Goal: Information Seeking & Learning: Learn about a topic

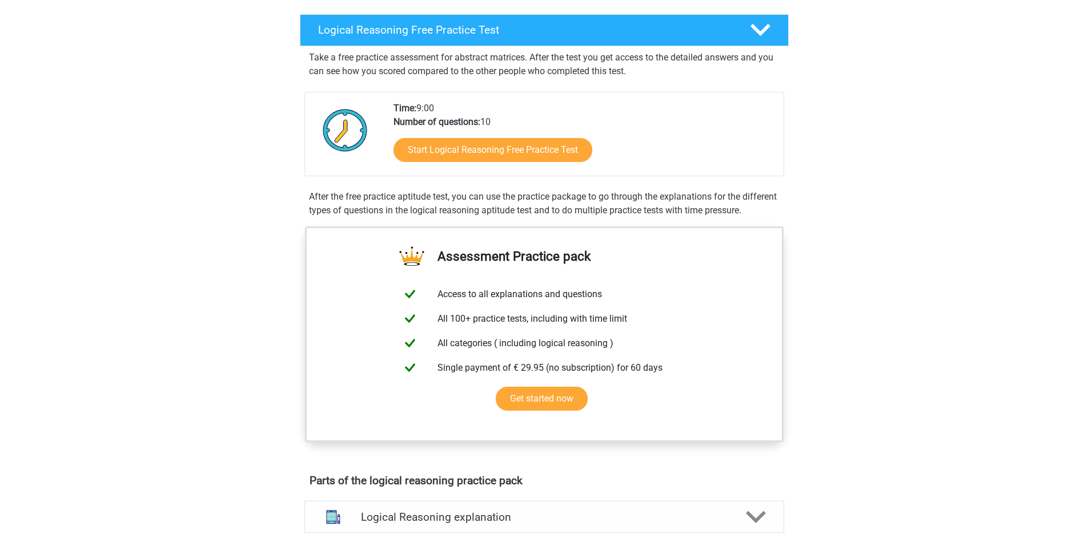
scroll to position [114, 0]
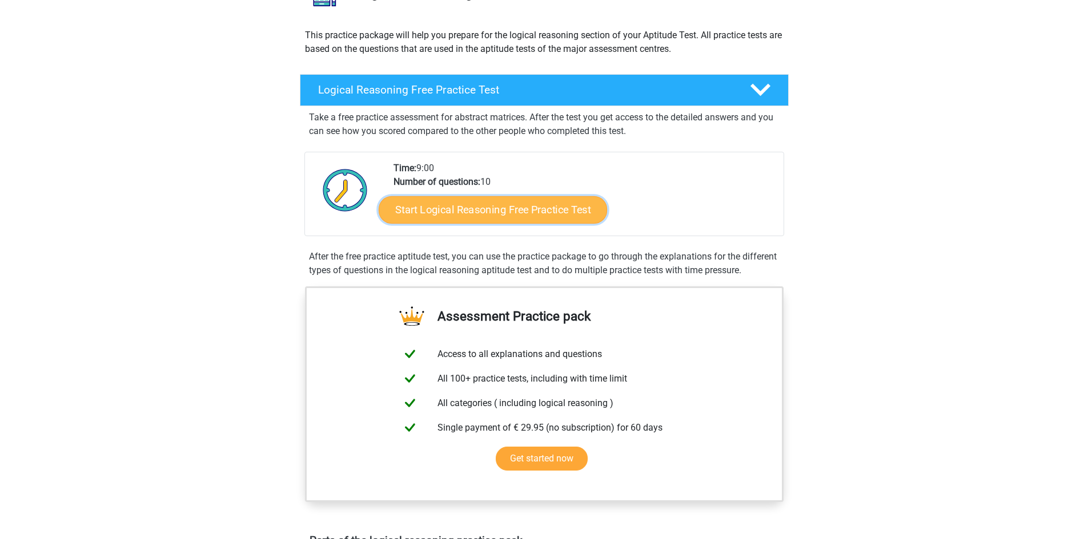
click at [465, 211] on link "Start Logical Reasoning Free Practice Test" at bounding box center [492, 209] width 228 height 27
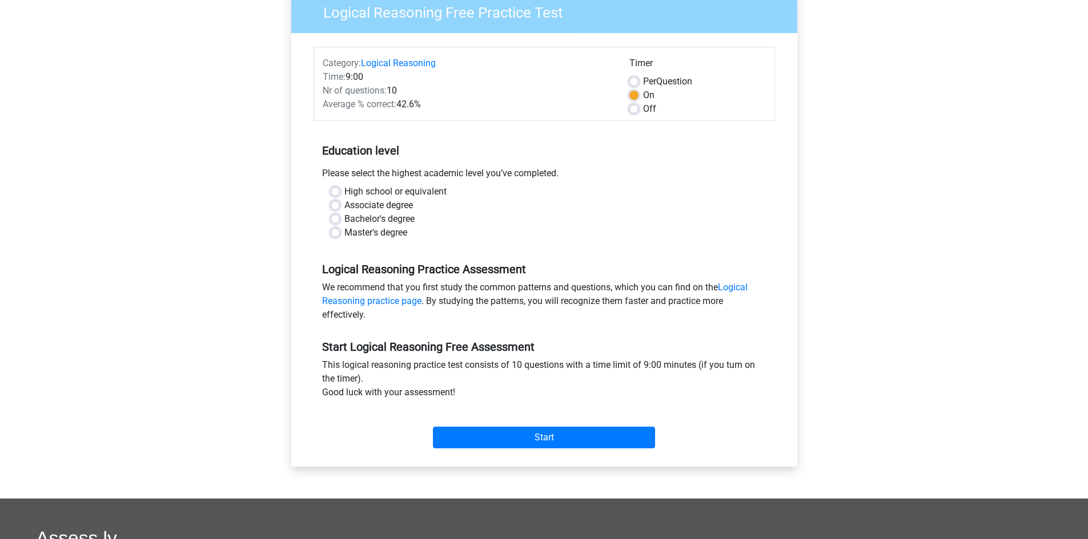
scroll to position [114, 0]
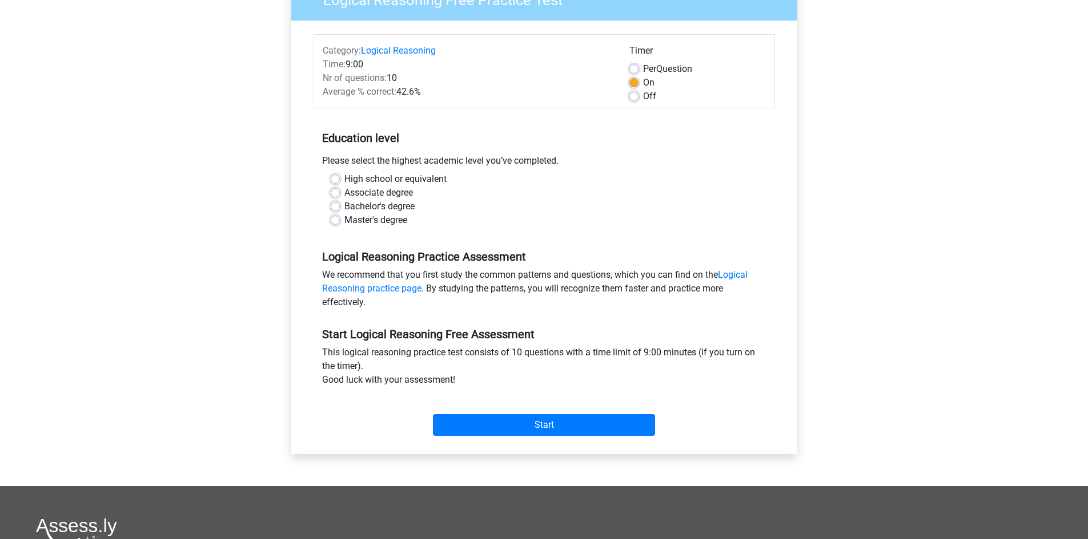
click at [644, 99] on label "Off" at bounding box center [649, 97] width 13 height 14
click at [638, 99] on input "Off" at bounding box center [633, 95] width 9 height 11
radio input "true"
click at [443, 179] on label "High school or equivalent" at bounding box center [395, 179] width 102 height 14
click at [340, 179] on input "High school or equivalent" at bounding box center [335, 177] width 9 height 11
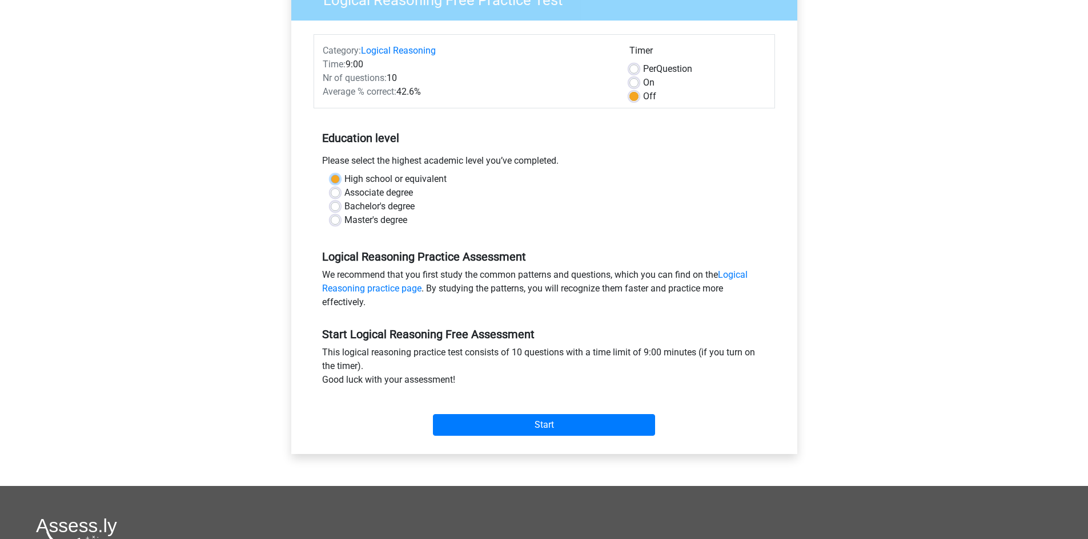
radio input "true"
click at [520, 427] on input "Start" at bounding box center [544, 425] width 222 height 22
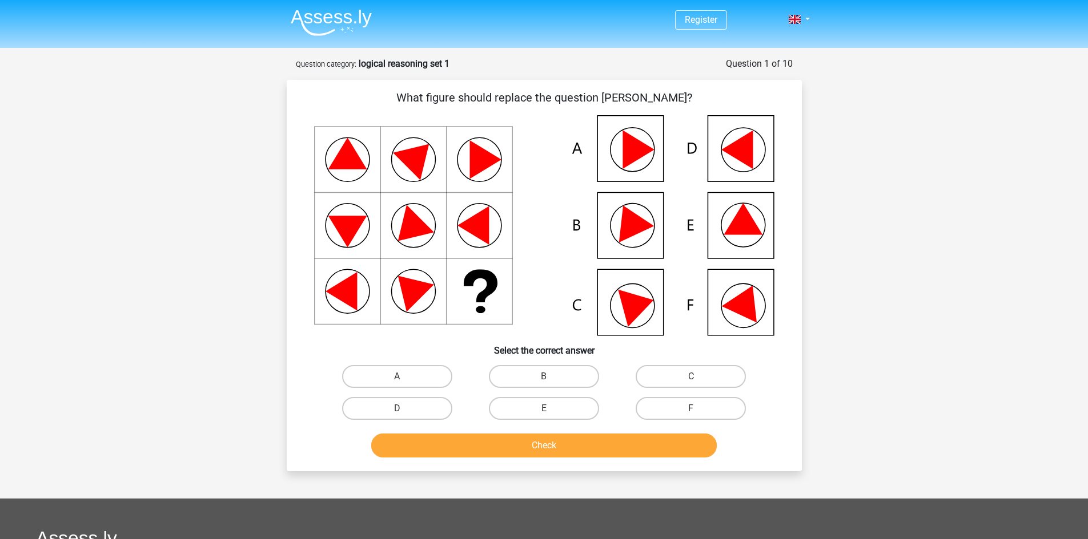
drag, startPoint x: 695, startPoint y: 412, endPoint x: 629, endPoint y: 434, distance: 70.6
click at [696, 410] on input "F" at bounding box center [694, 412] width 7 height 7
radio input "true"
click at [624, 447] on button "Check" at bounding box center [543, 446] width 345 height 24
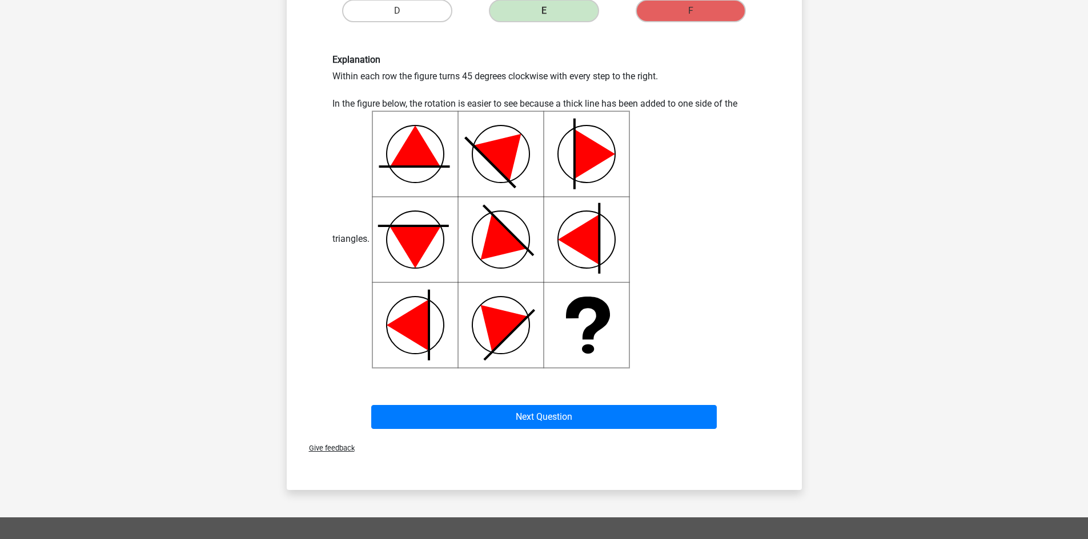
scroll to position [400, 0]
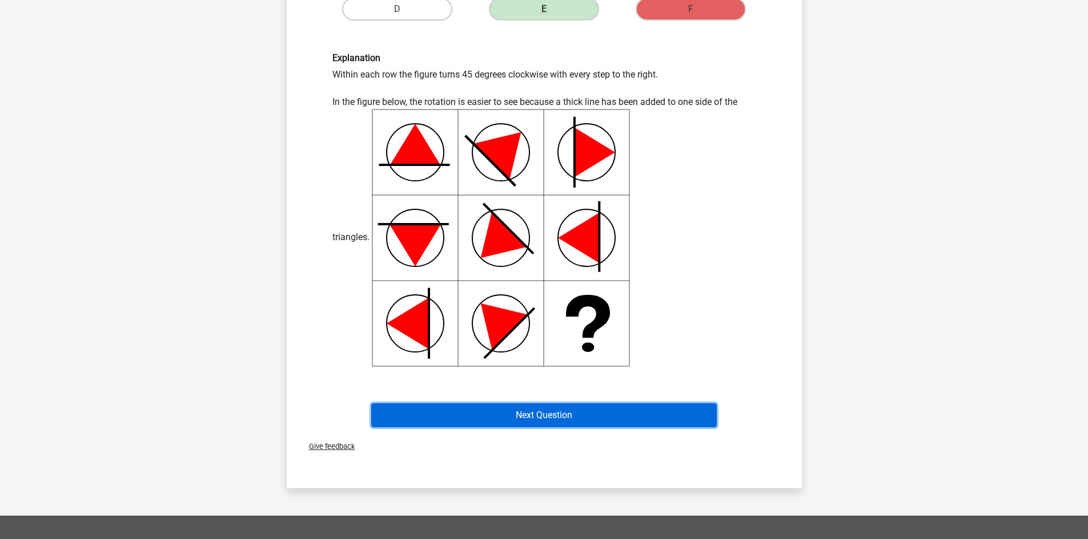
drag, startPoint x: 544, startPoint y: 415, endPoint x: 545, endPoint y: 409, distance: 6.3
click at [545, 412] on button "Next Question" at bounding box center [543, 416] width 345 height 24
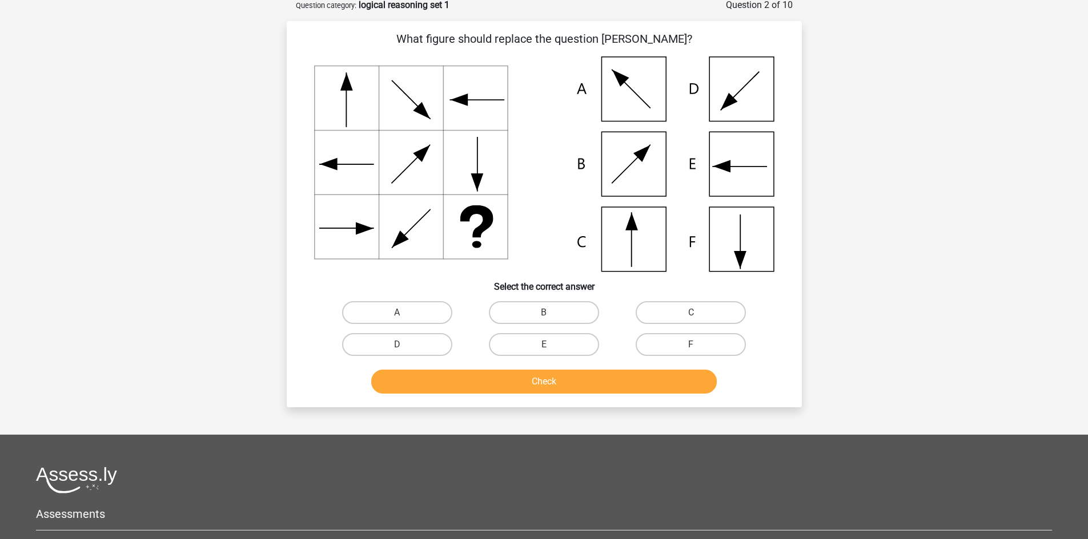
scroll to position [57, 0]
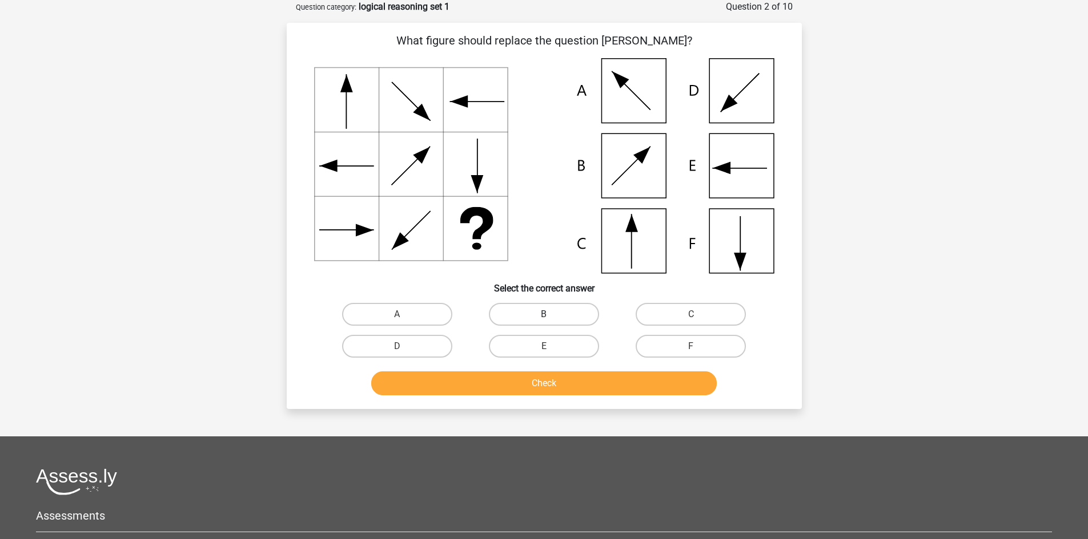
drag, startPoint x: 544, startPoint y: 309, endPoint x: 543, endPoint y: 381, distance: 71.9
click at [544, 310] on label "B" at bounding box center [544, 314] width 110 height 23
click at [544, 315] on input "B" at bounding box center [546, 318] width 7 height 7
radio input "true"
click at [543, 389] on button "Check" at bounding box center [543, 384] width 345 height 24
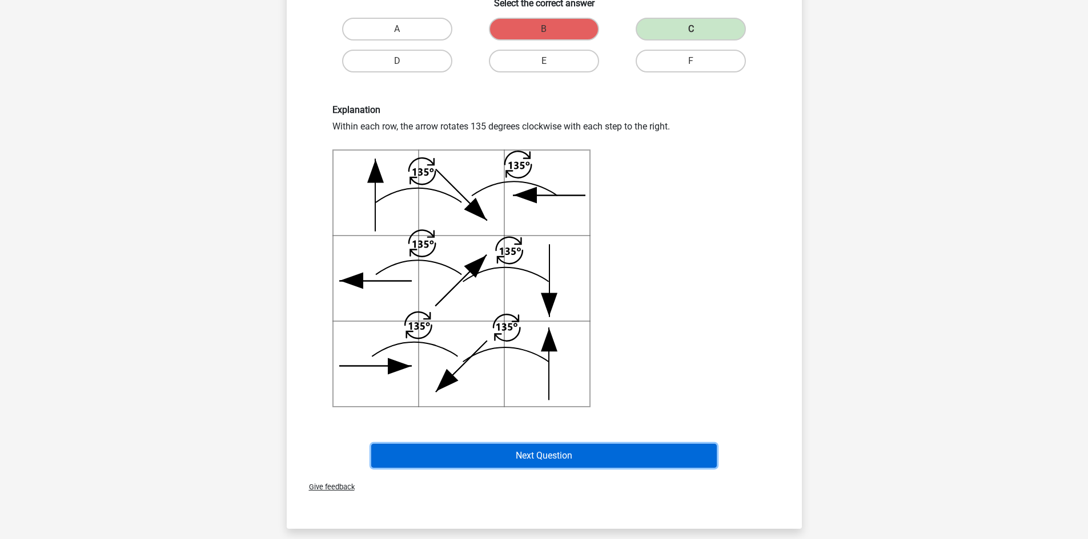
click at [556, 455] on button "Next Question" at bounding box center [543, 456] width 345 height 24
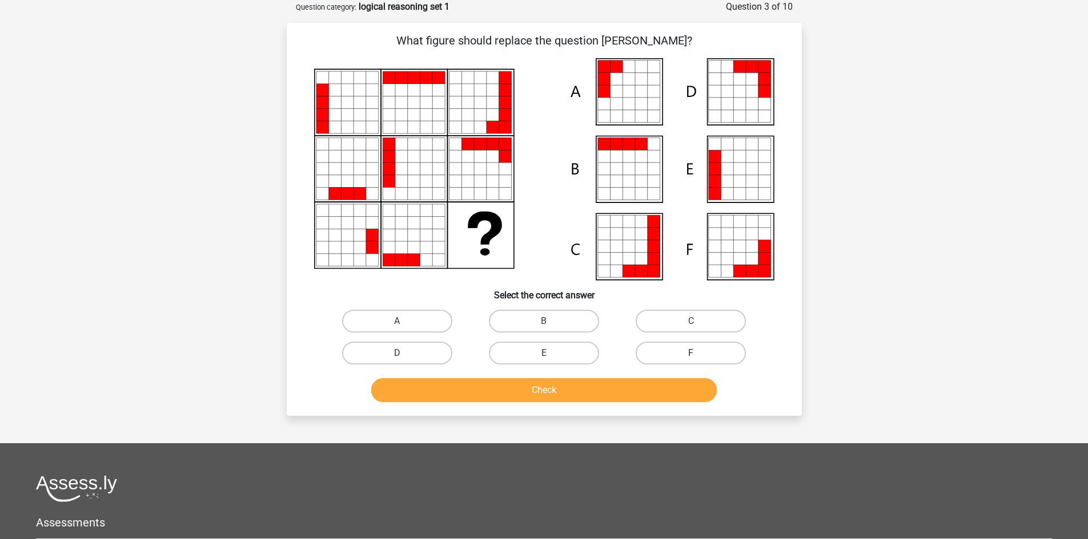
click at [680, 359] on label "F" at bounding box center [690, 353] width 110 height 23
click at [691, 359] on input "F" at bounding box center [694, 356] width 7 height 7
radio input "true"
click at [654, 398] on button "Check" at bounding box center [543, 390] width 345 height 24
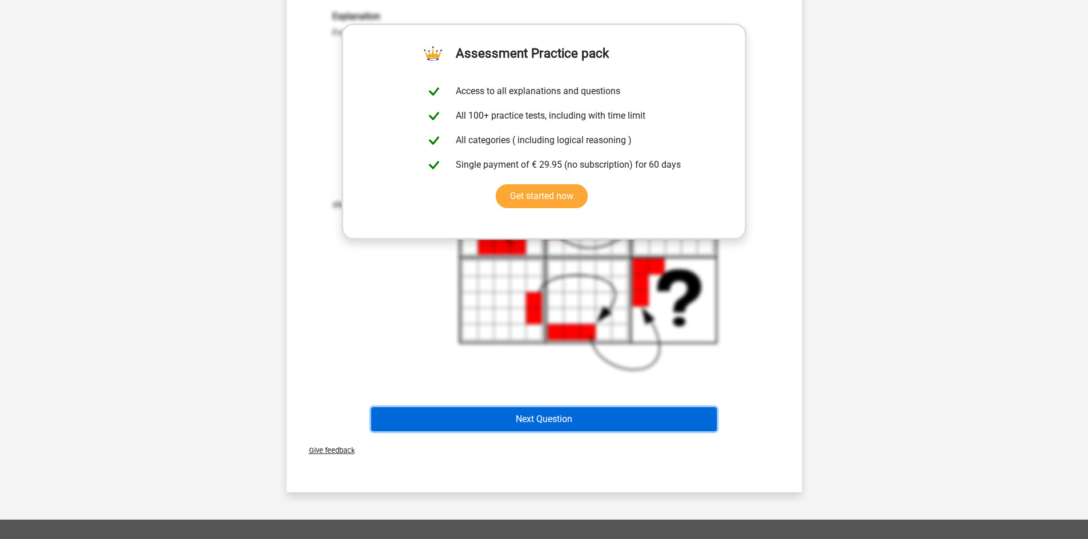
click at [566, 423] on button "Next Question" at bounding box center [543, 420] width 345 height 24
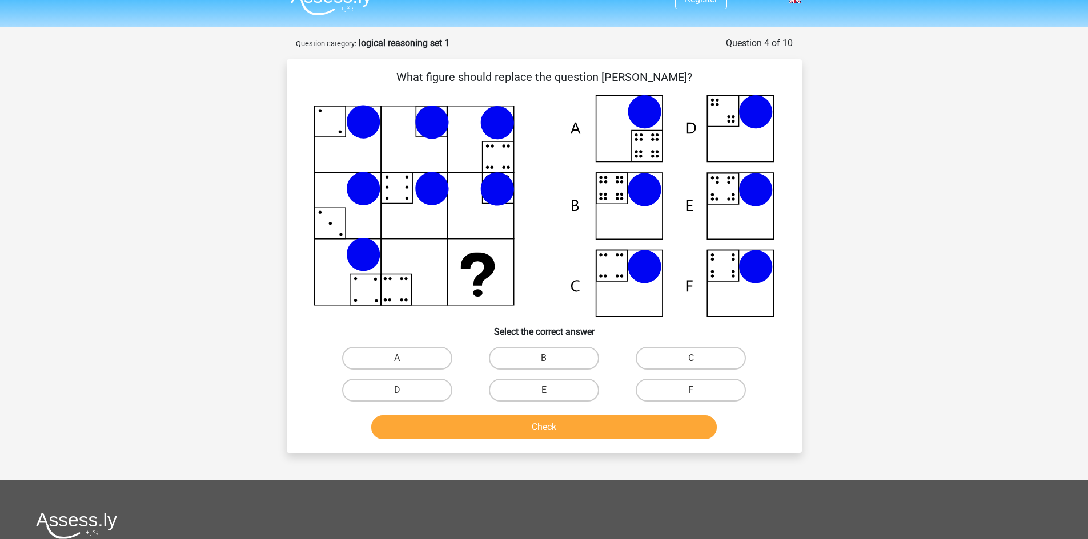
scroll to position [0, 0]
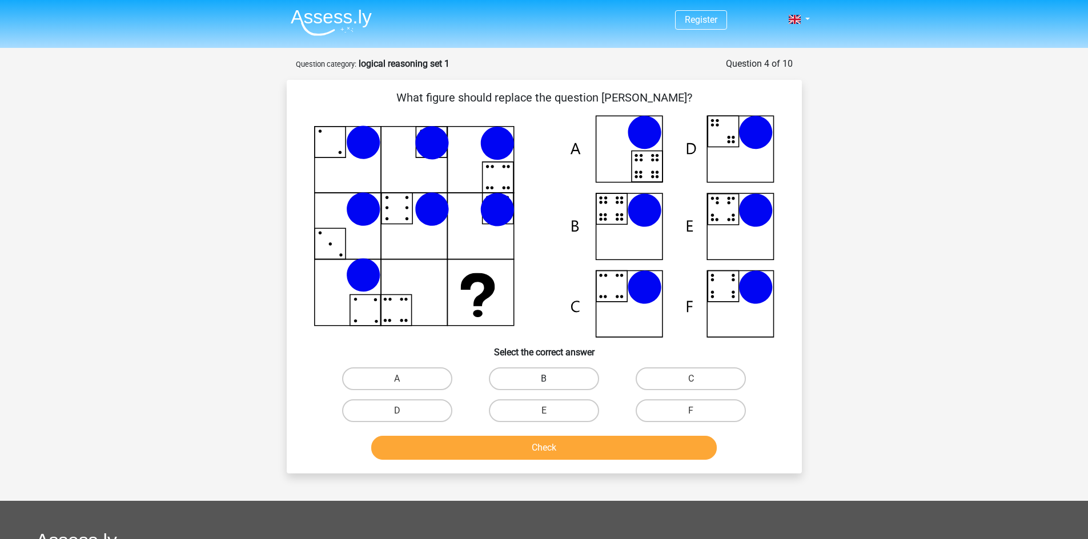
drag, startPoint x: 557, startPoint y: 380, endPoint x: 556, endPoint y: 445, distance: 64.5
click at [557, 382] on label "B" at bounding box center [544, 379] width 110 height 23
click at [551, 382] on input "B" at bounding box center [546, 382] width 7 height 7
radio input "true"
click at [558, 456] on button "Check" at bounding box center [543, 448] width 345 height 24
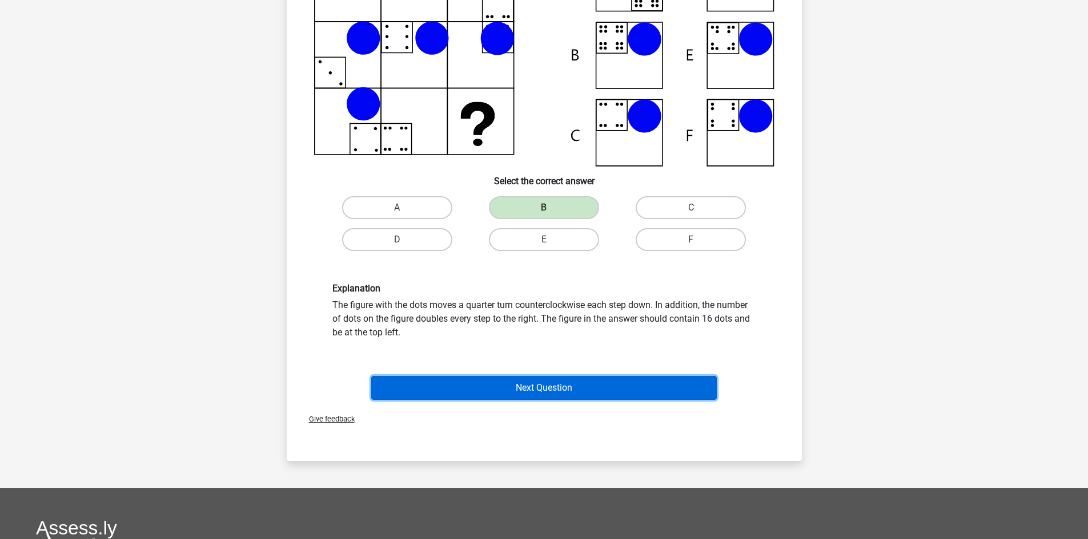
click at [594, 390] on button "Next Question" at bounding box center [543, 388] width 345 height 24
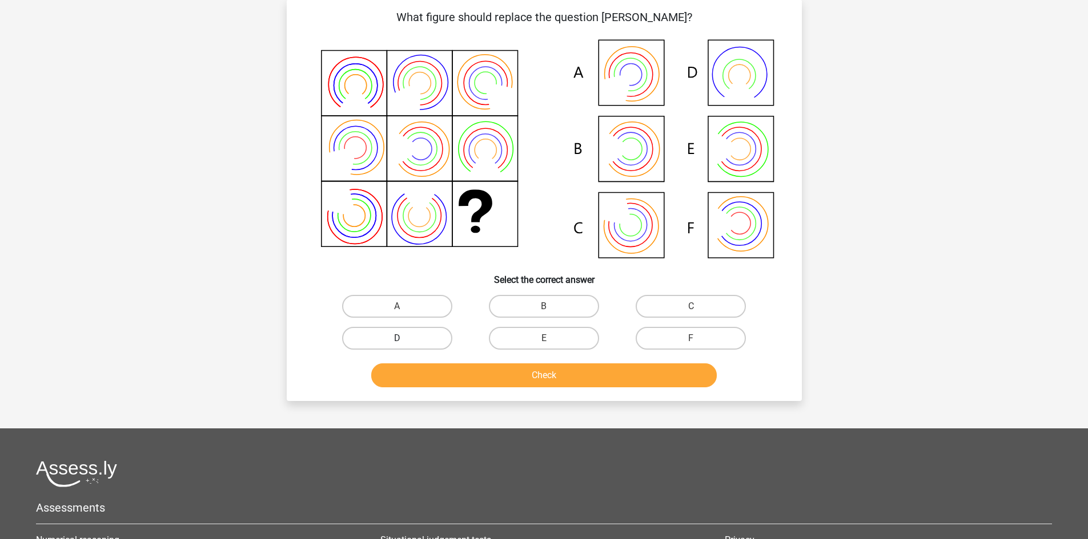
scroll to position [57, 0]
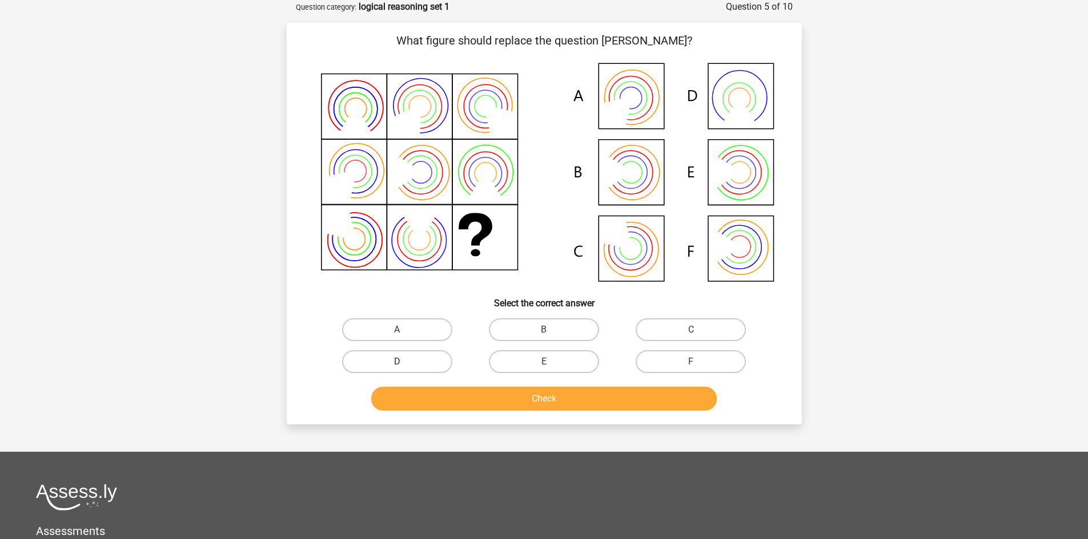
click at [395, 359] on label "D" at bounding box center [397, 362] width 110 height 23
click at [397, 362] on input "D" at bounding box center [400, 365] width 7 height 7
radio input "true"
click at [454, 402] on button "Check" at bounding box center [543, 399] width 345 height 24
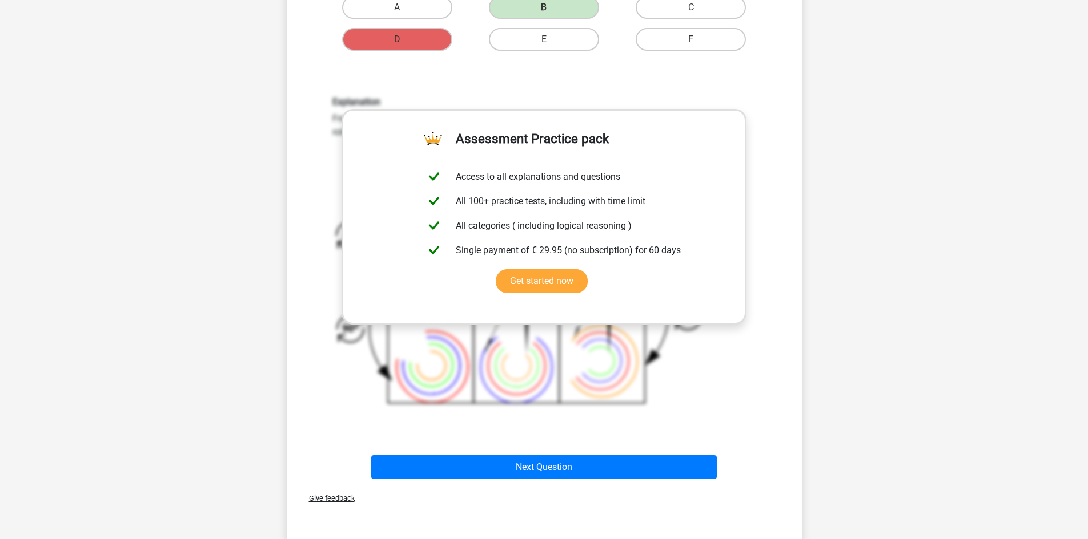
scroll to position [400, 0]
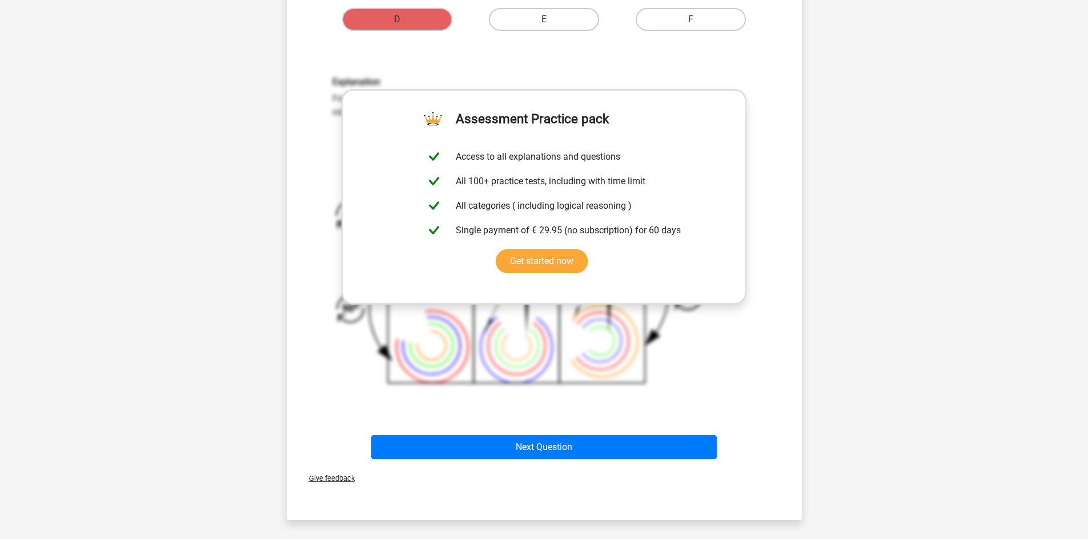
click at [513, 461] on div "Next Question" at bounding box center [544, 450] width 441 height 29
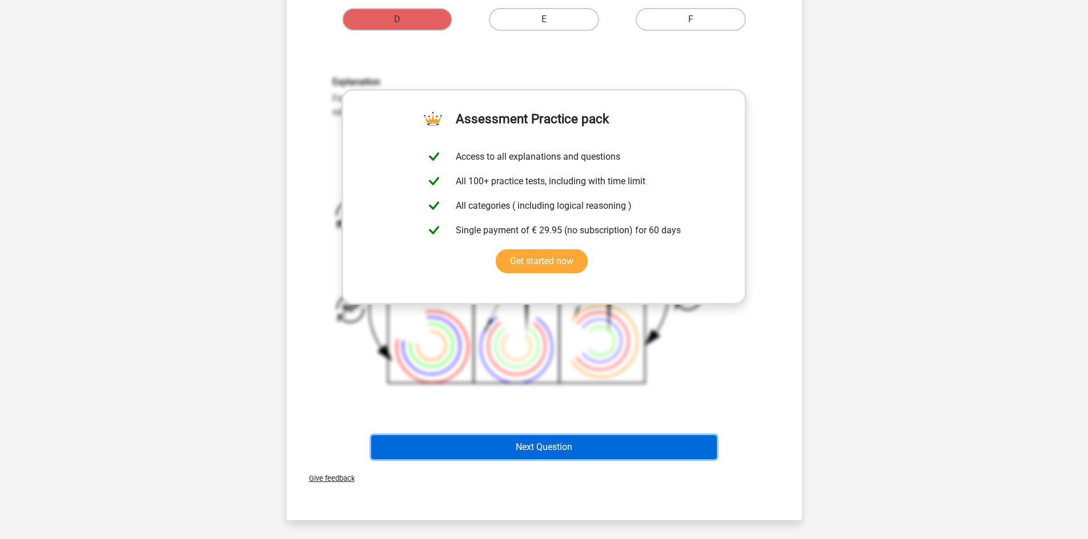
click at [530, 454] on button "Next Question" at bounding box center [543, 448] width 345 height 24
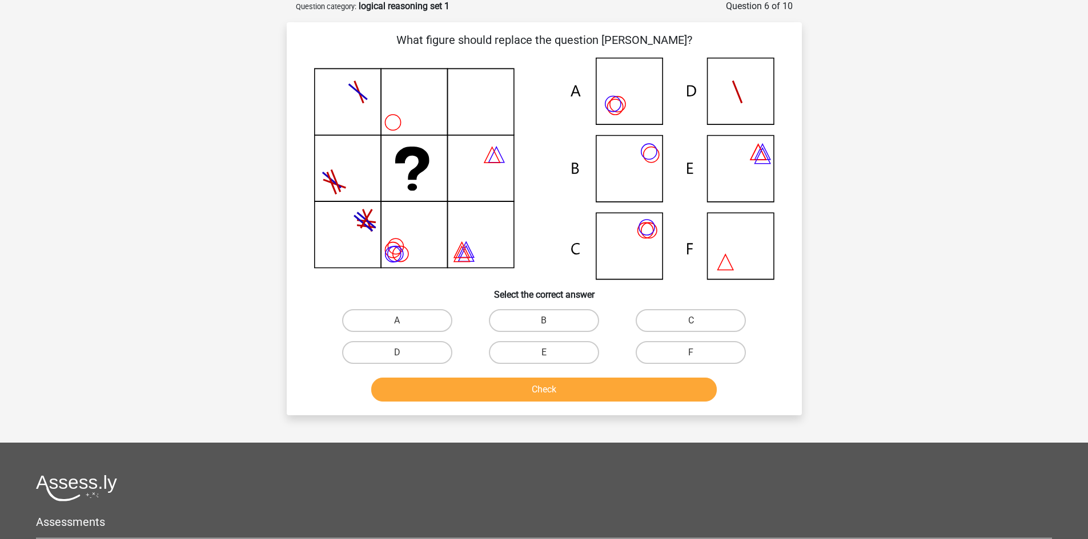
scroll to position [57, 0]
click at [390, 359] on label "D" at bounding box center [397, 353] width 110 height 23
click at [397, 359] on input "D" at bounding box center [400, 356] width 7 height 7
radio input "true"
click at [410, 385] on button "Check" at bounding box center [543, 390] width 345 height 24
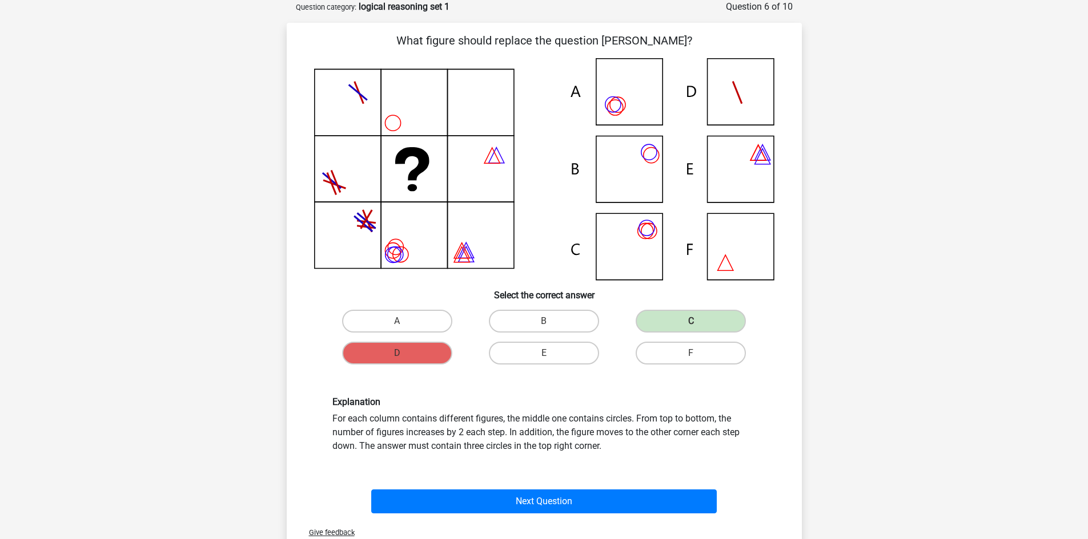
drag, startPoint x: 484, startPoint y: 517, endPoint x: 493, endPoint y: 502, distance: 17.1
click at [485, 515] on div "Next Question" at bounding box center [544, 504] width 441 height 29
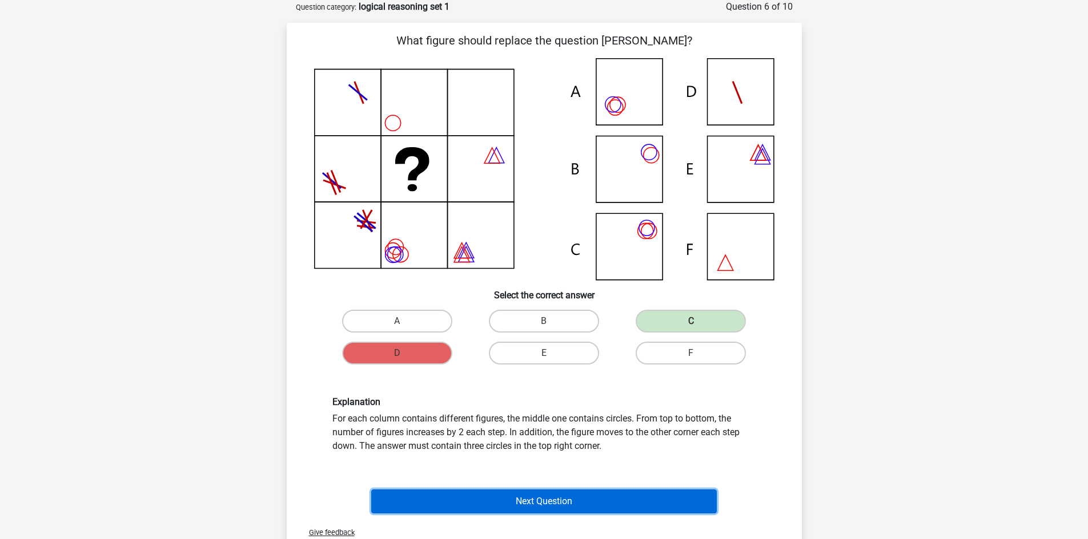
click at [493, 503] on button "Next Question" at bounding box center [543, 502] width 345 height 24
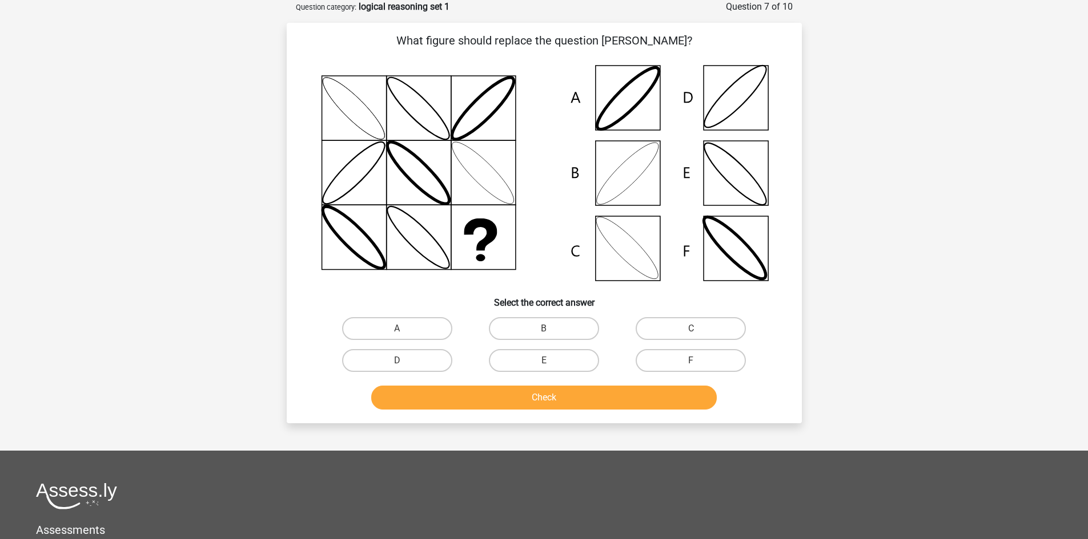
drag, startPoint x: 409, startPoint y: 360, endPoint x: 445, endPoint y: 398, distance: 52.5
click at [411, 361] on label "D" at bounding box center [397, 360] width 110 height 23
click at [404, 361] on input "D" at bounding box center [400, 364] width 7 height 7
radio input "true"
click at [446, 398] on button "Check" at bounding box center [543, 398] width 345 height 24
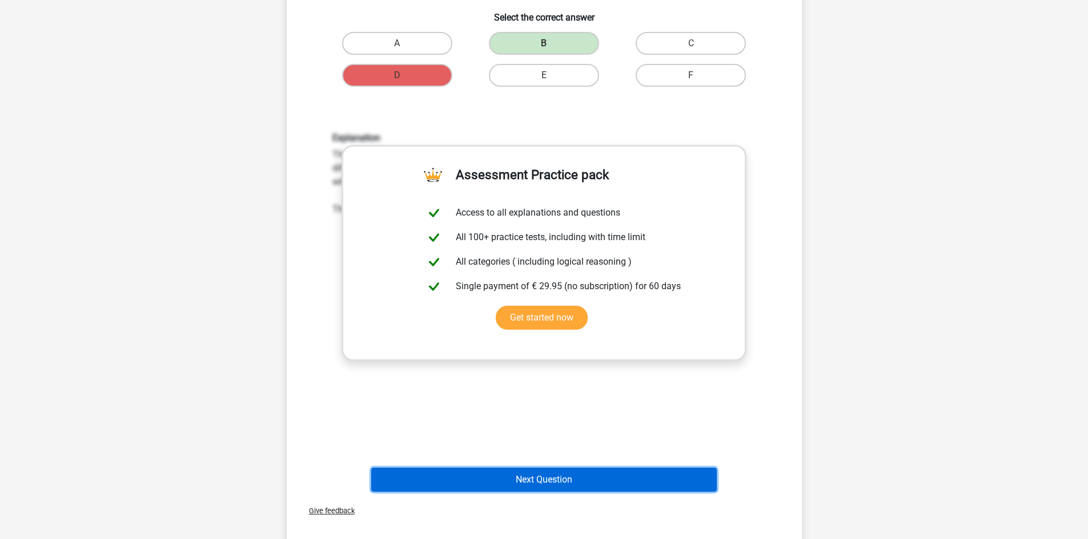
click at [534, 480] on button "Next Question" at bounding box center [543, 480] width 345 height 24
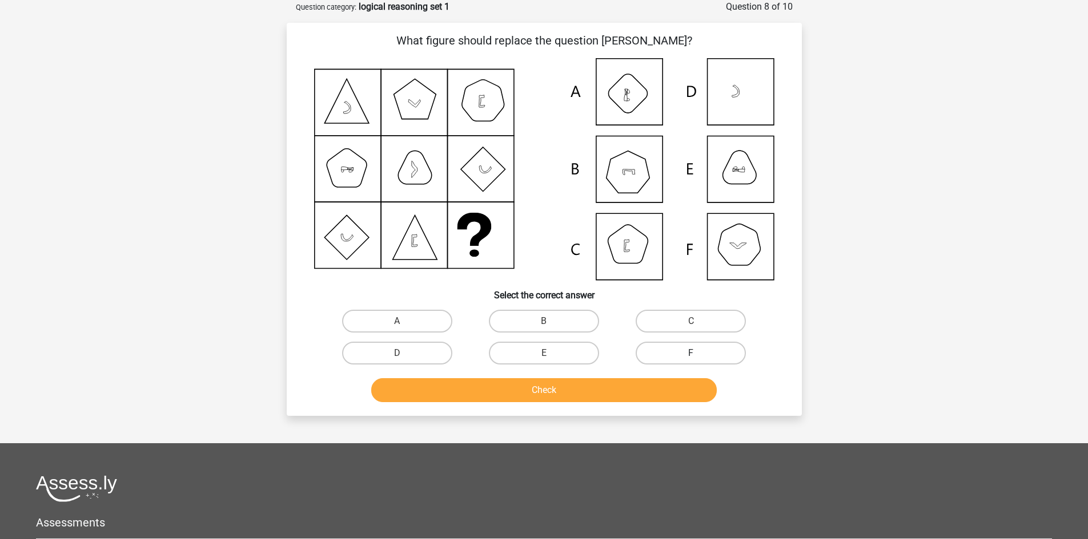
click at [655, 362] on label "F" at bounding box center [690, 353] width 110 height 23
click at [691, 361] on input "F" at bounding box center [694, 356] width 7 height 7
radio input "true"
click at [637, 395] on button "Check" at bounding box center [543, 390] width 345 height 24
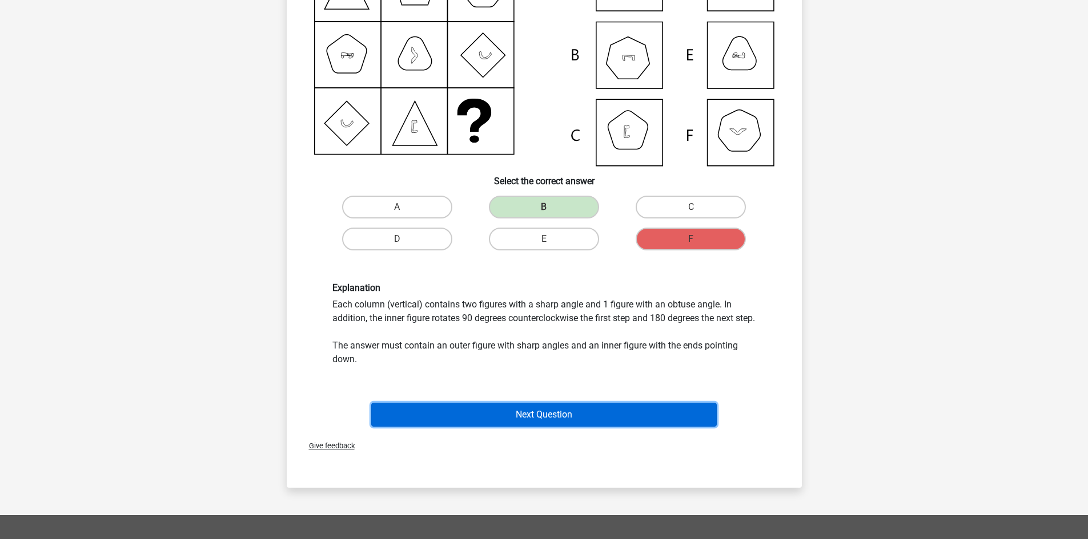
click at [625, 426] on button "Next Question" at bounding box center [543, 415] width 345 height 24
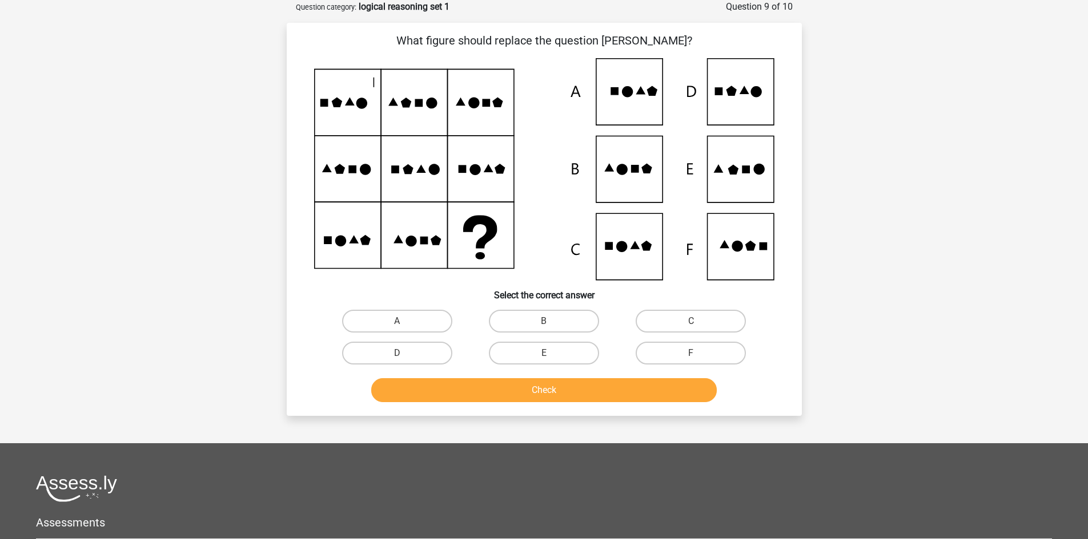
drag, startPoint x: 398, startPoint y: 311, endPoint x: 428, endPoint y: 375, distance: 70.5
click at [398, 312] on label "A" at bounding box center [397, 321] width 110 height 23
click at [398, 321] on input "A" at bounding box center [400, 324] width 7 height 7
radio input "true"
click at [431, 382] on button "Check" at bounding box center [543, 390] width 345 height 24
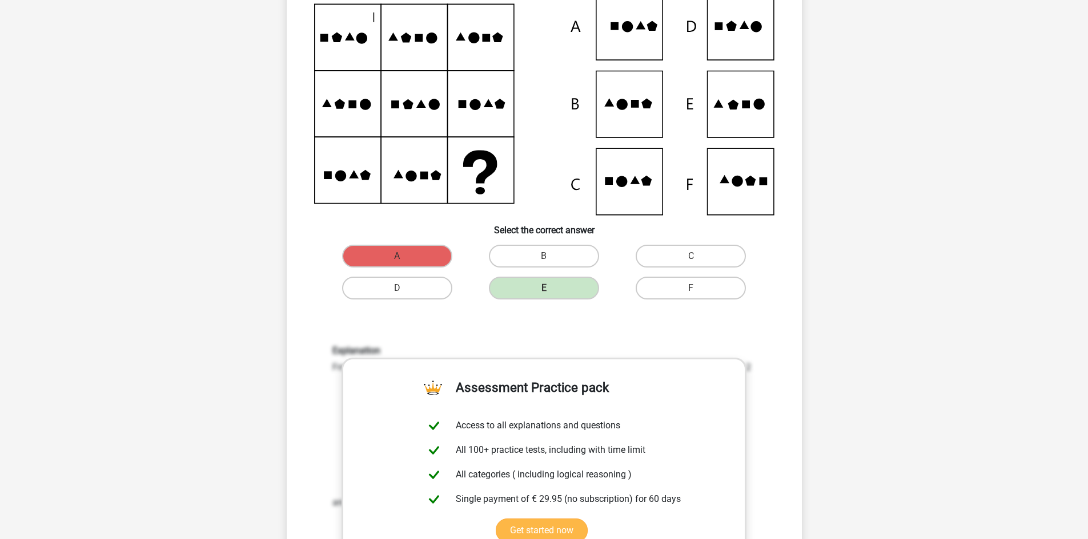
scroll to position [228, 0]
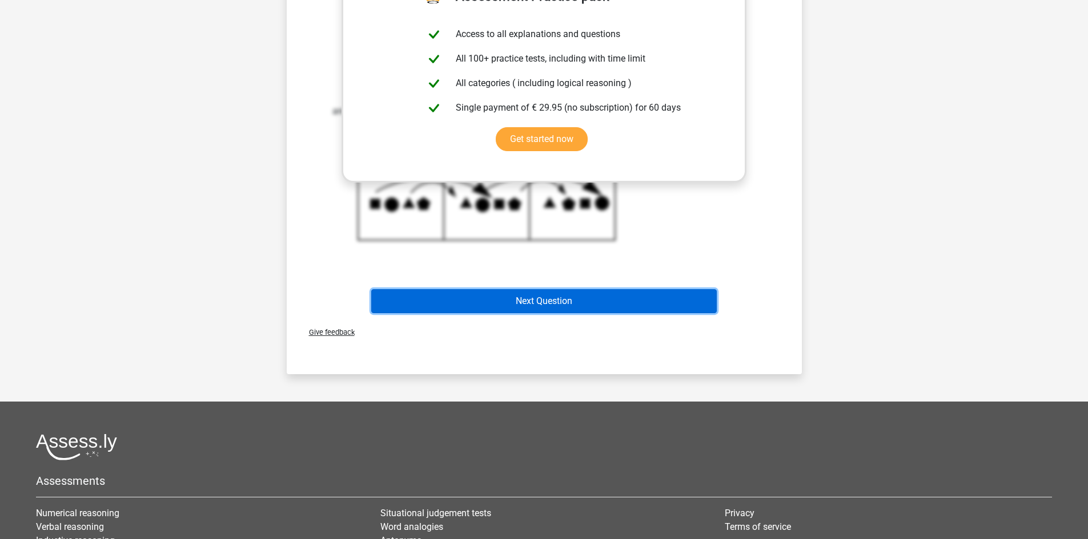
click at [549, 293] on button "Next Question" at bounding box center [543, 301] width 345 height 24
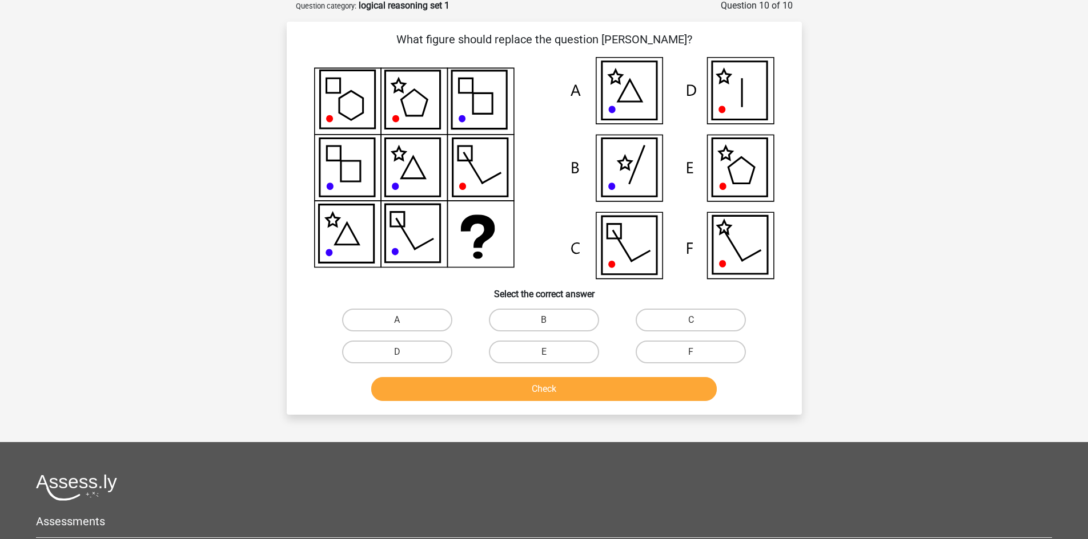
scroll to position [57, 0]
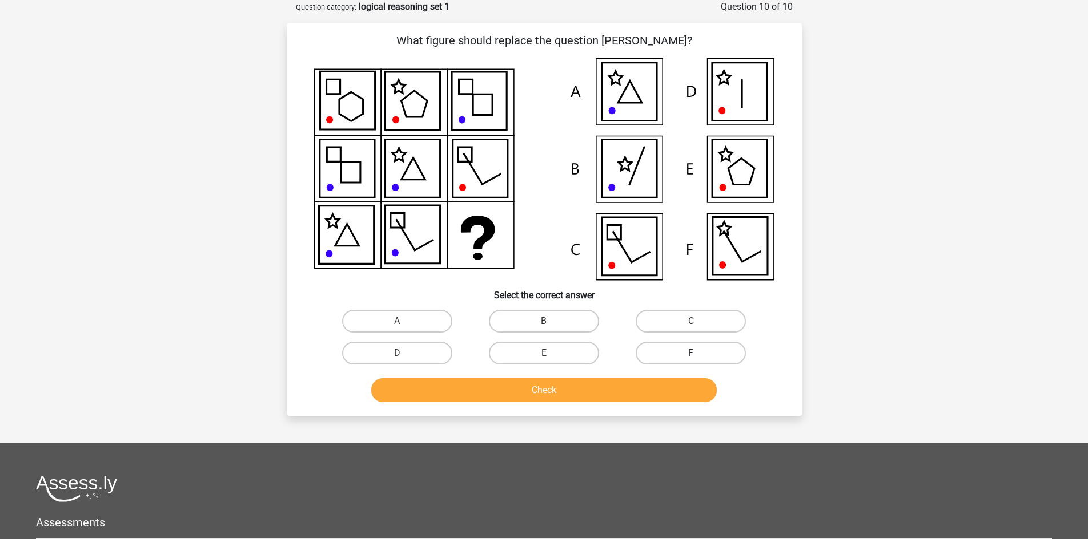
drag, startPoint x: 683, startPoint y: 327, endPoint x: 669, endPoint y: 359, distance: 35.2
click at [683, 329] on label "C" at bounding box center [690, 321] width 110 height 23
click at [691, 329] on input "C" at bounding box center [694, 324] width 7 height 7
radio input "true"
click at [655, 388] on button "Check" at bounding box center [543, 390] width 345 height 24
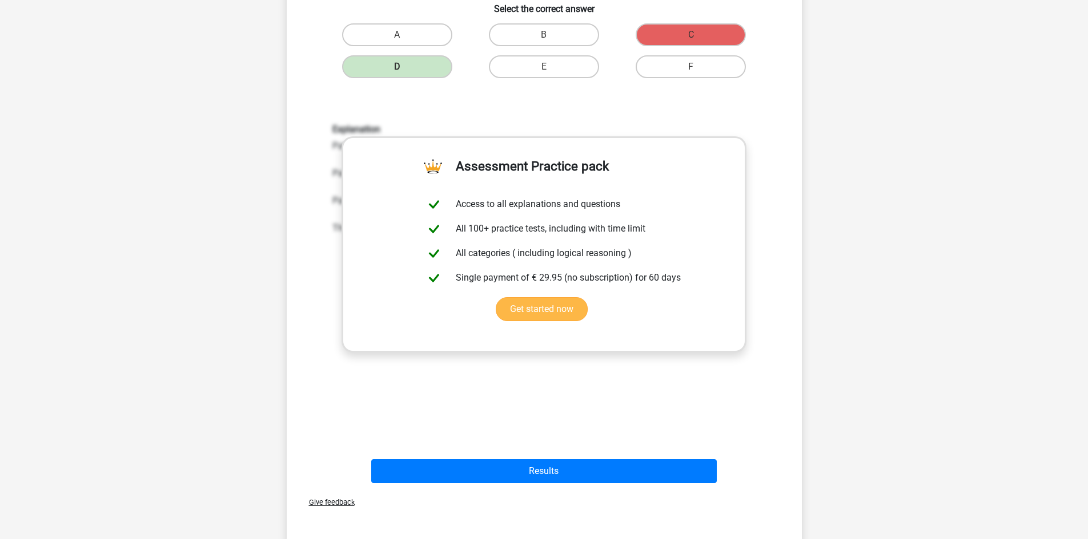
scroll to position [400, 0]
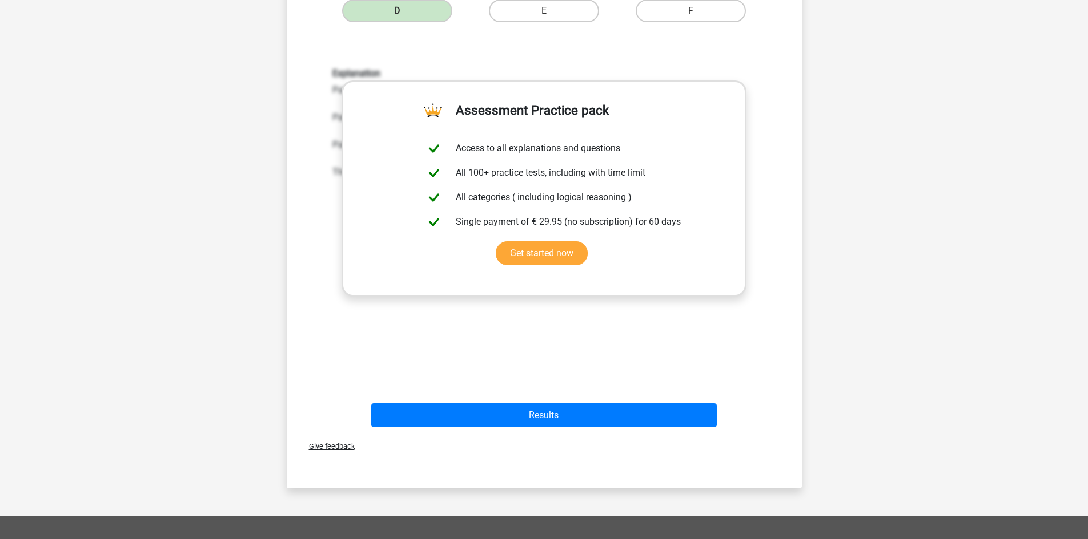
click at [565, 401] on div "Results" at bounding box center [544, 413] width 478 height 38
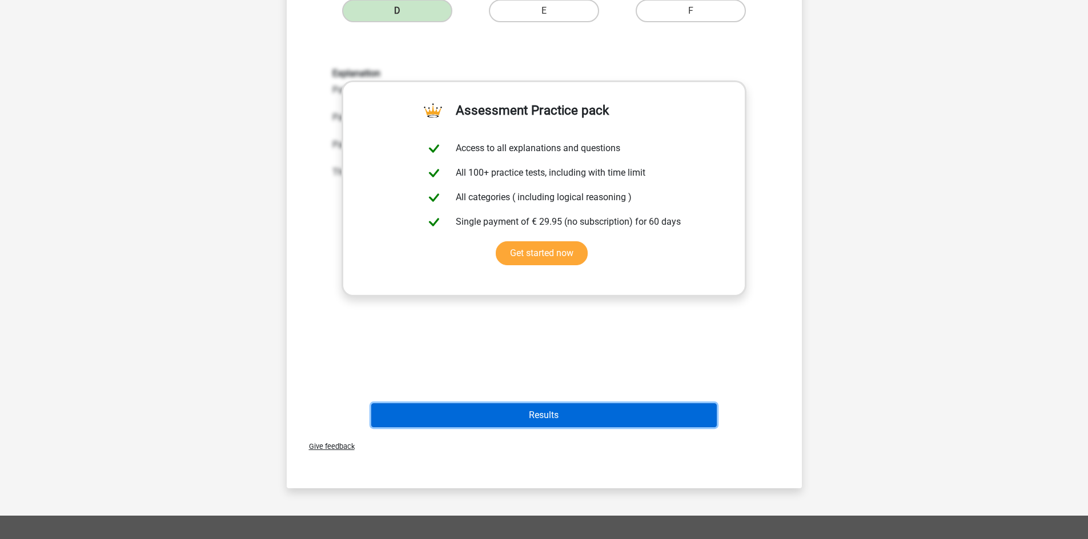
click at [561, 414] on button "Results" at bounding box center [543, 416] width 345 height 24
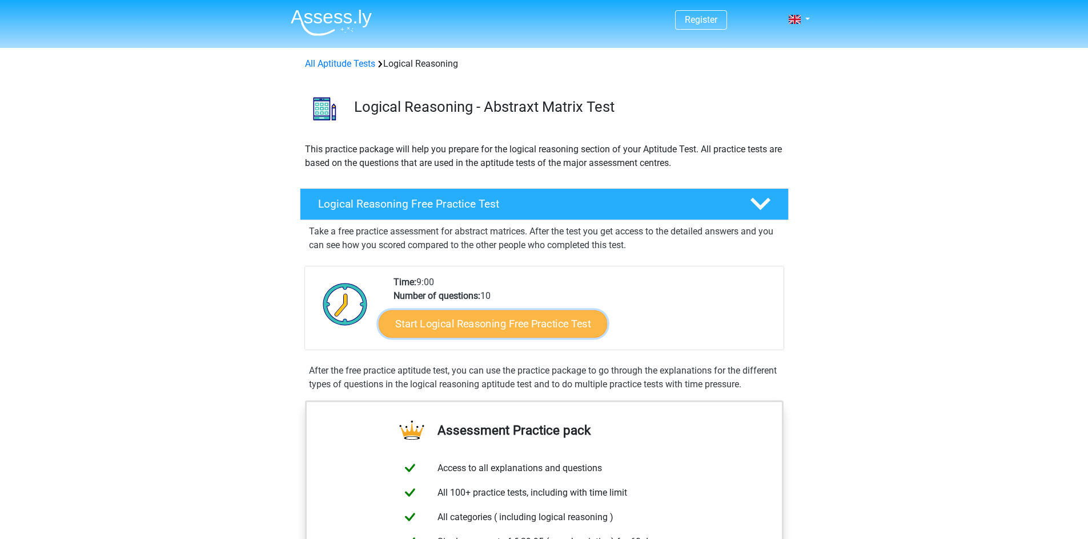
click at [509, 319] on link "Start Logical Reasoning Free Practice Test" at bounding box center [492, 323] width 228 height 27
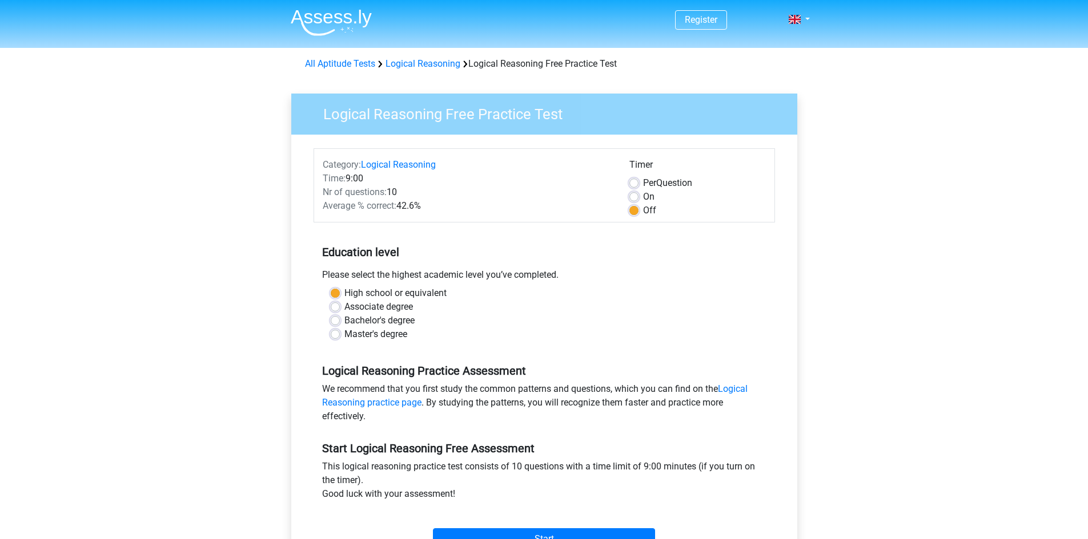
click at [525, 525] on div "Start" at bounding box center [543, 530] width 461 height 40
click at [525, 528] on div "Start" at bounding box center [543, 530] width 461 height 40
click at [525, 530] on input "Start" at bounding box center [544, 540] width 222 height 22
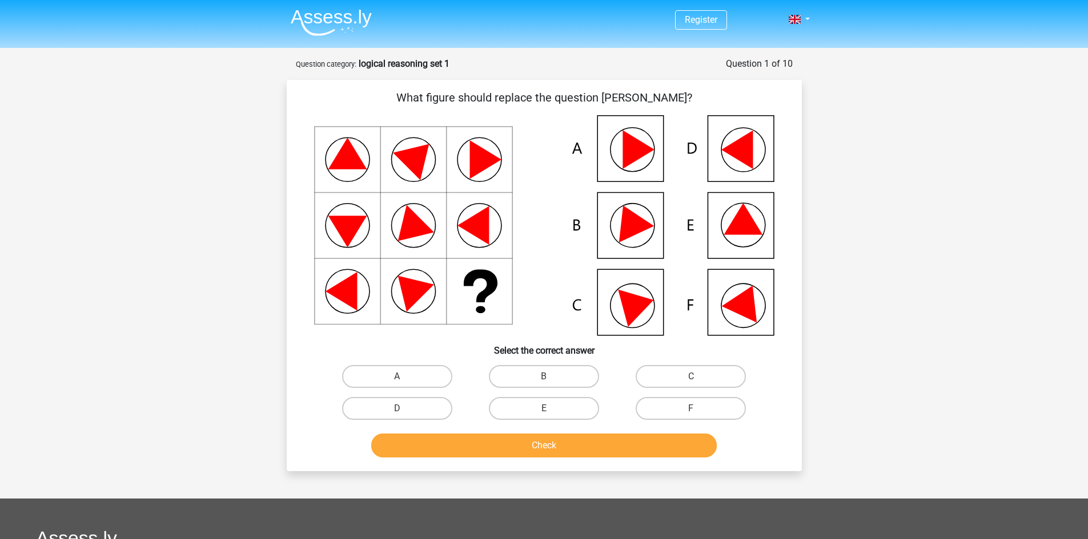
click at [549, 410] on input "E" at bounding box center [546, 412] width 7 height 7
radio input "true"
click at [538, 446] on button "Check" at bounding box center [543, 446] width 345 height 24
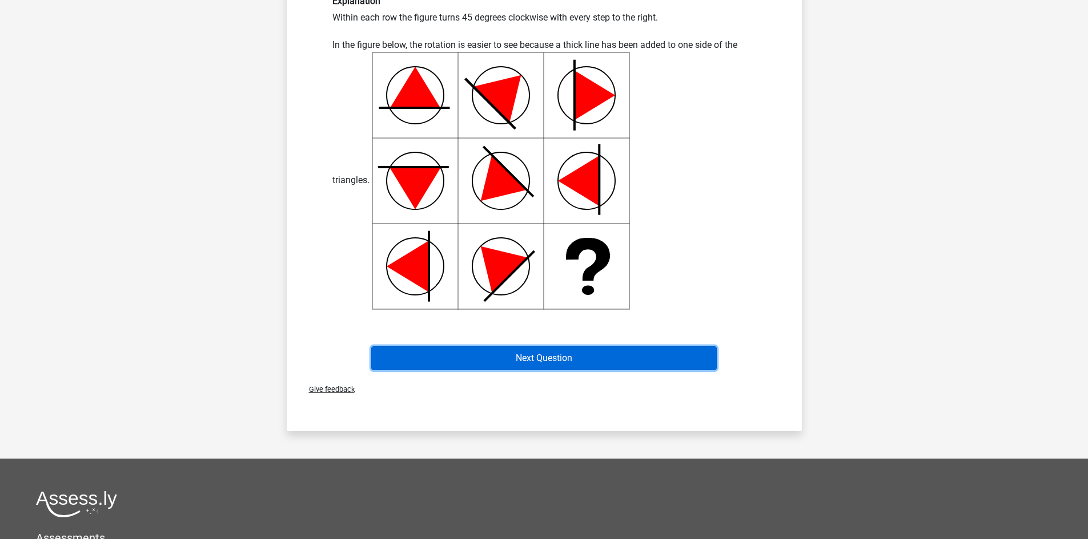
click at [541, 365] on button "Next Question" at bounding box center [543, 359] width 345 height 24
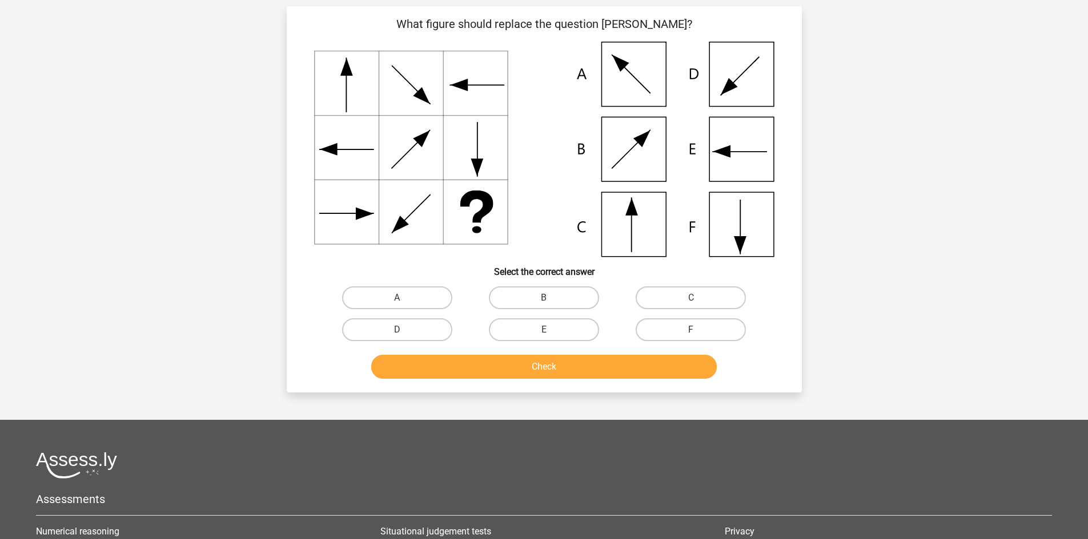
scroll to position [57, 0]
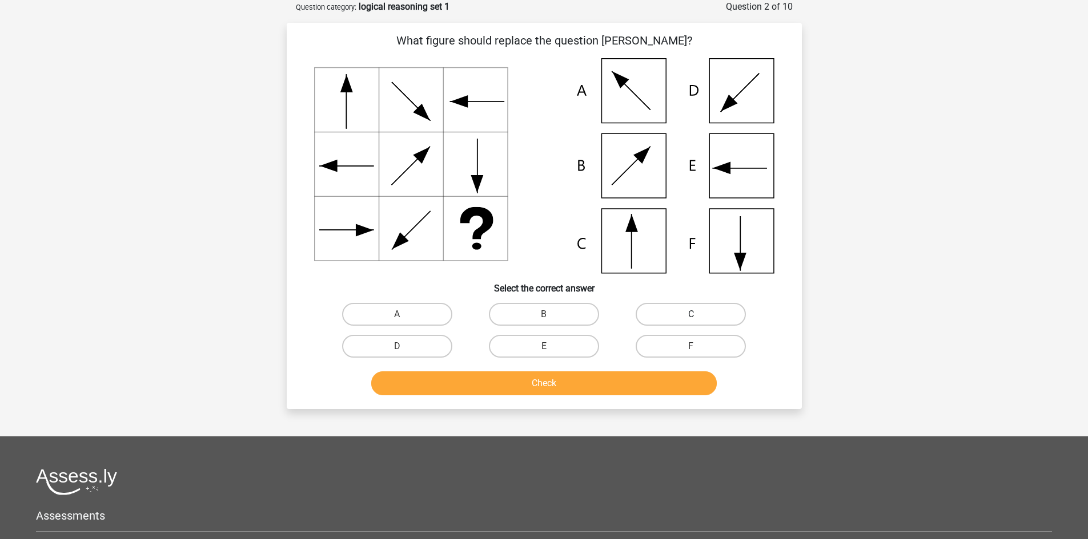
click at [670, 312] on label "C" at bounding box center [690, 314] width 110 height 23
click at [691, 315] on input "C" at bounding box center [694, 318] width 7 height 7
radio input "true"
click at [629, 384] on button "Check" at bounding box center [543, 384] width 345 height 24
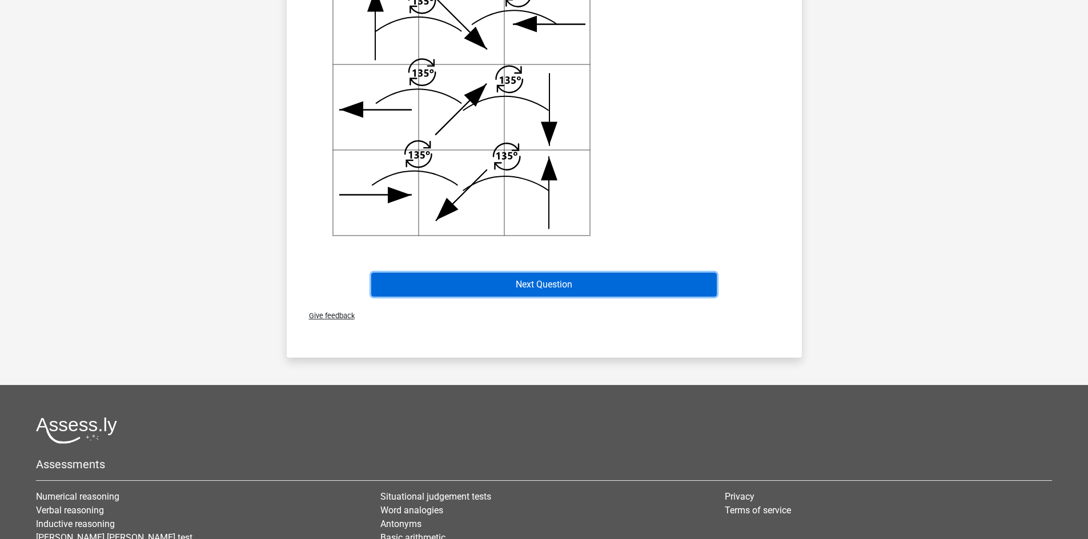
click at [569, 289] on button "Next Question" at bounding box center [543, 285] width 345 height 24
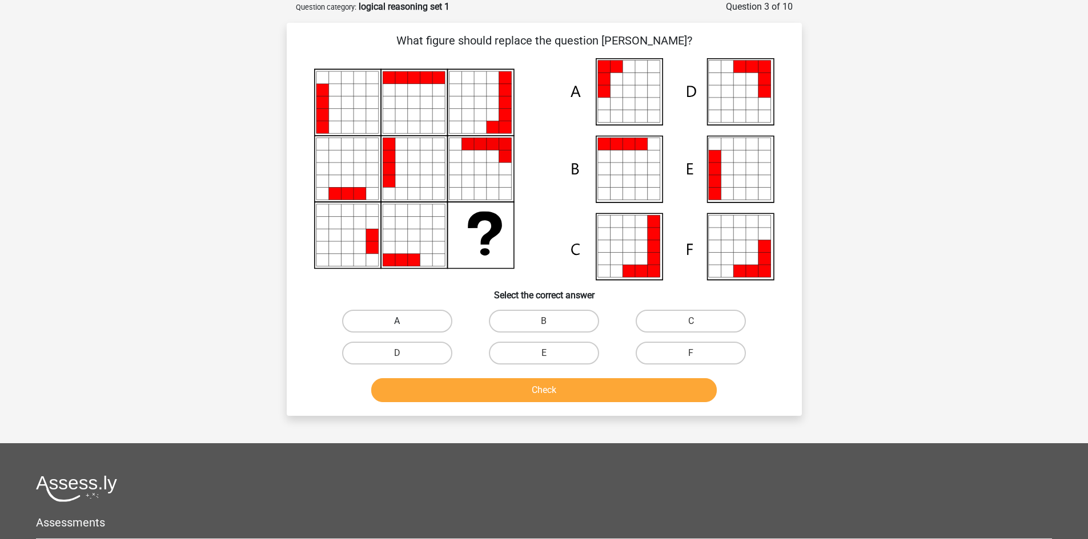
click at [421, 324] on label "A" at bounding box center [397, 321] width 110 height 23
click at [404, 324] on input "A" at bounding box center [400, 324] width 7 height 7
radio input "true"
click at [506, 392] on button "Check" at bounding box center [543, 390] width 345 height 24
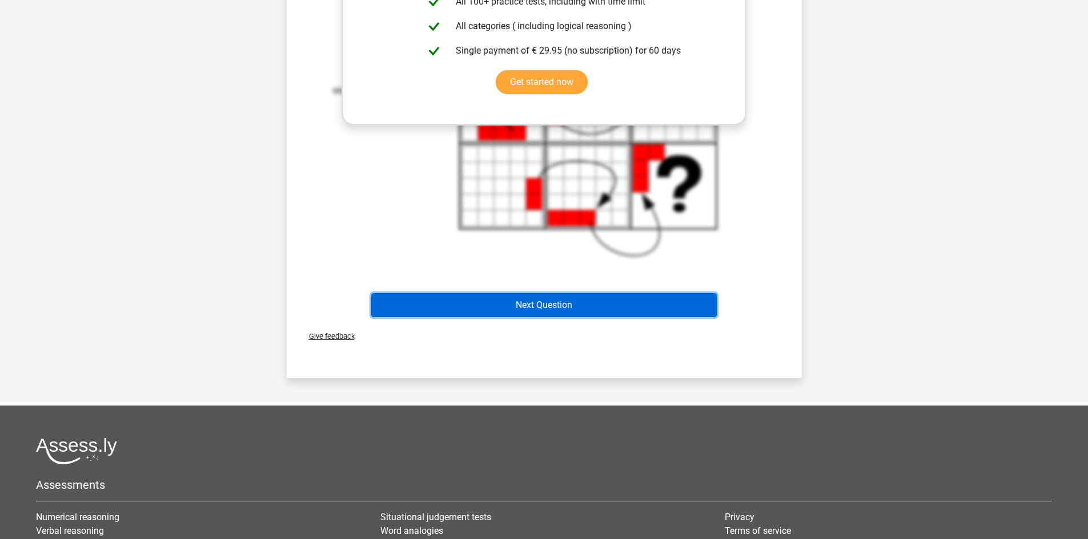
click at [543, 305] on button "Next Question" at bounding box center [543, 305] width 345 height 24
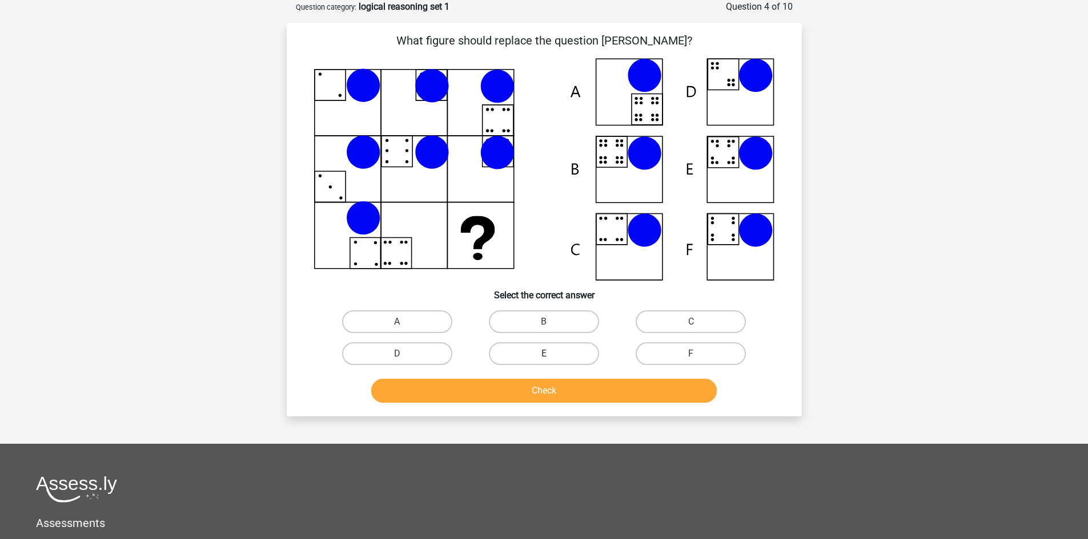
click at [539, 356] on label "E" at bounding box center [544, 354] width 110 height 23
click at [543, 356] on input "E" at bounding box center [546, 357] width 7 height 7
radio input "true"
click at [546, 385] on button "Check" at bounding box center [543, 391] width 345 height 24
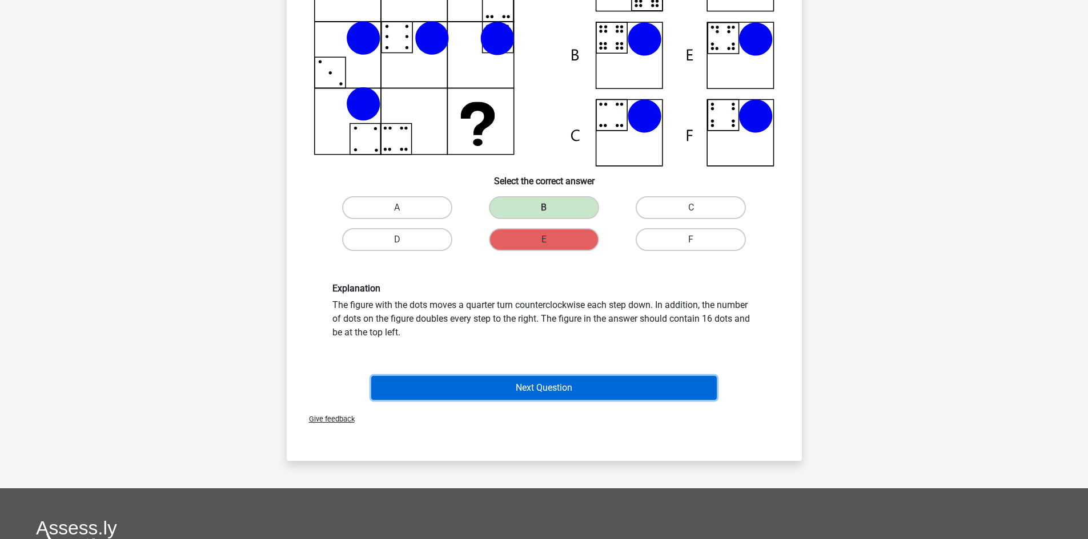
click at [548, 383] on button "Next Question" at bounding box center [543, 388] width 345 height 24
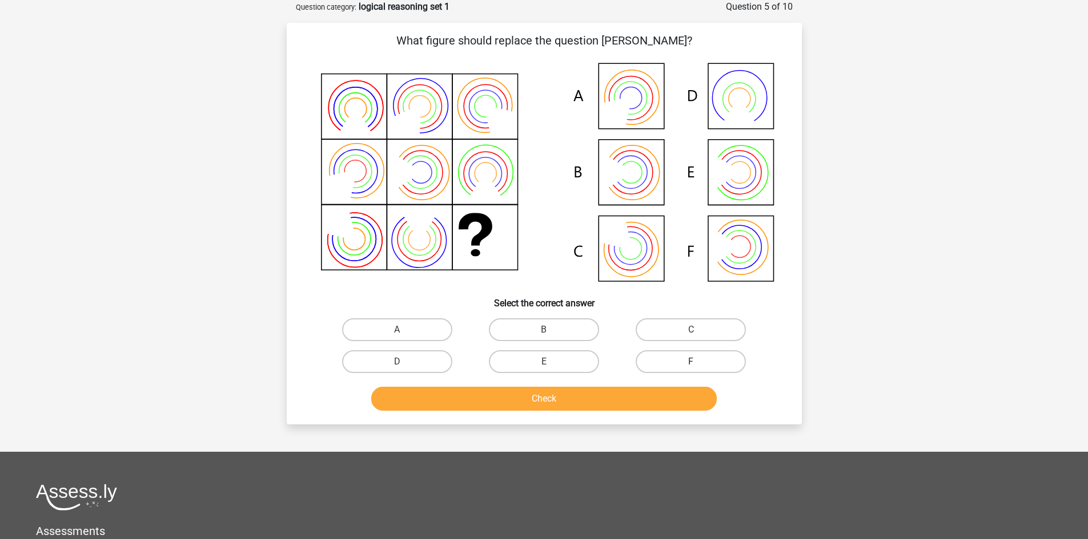
click at [660, 360] on label "F" at bounding box center [690, 362] width 110 height 23
click at [691, 362] on input "F" at bounding box center [694, 365] width 7 height 7
radio input "true"
click at [627, 404] on button "Check" at bounding box center [543, 399] width 345 height 24
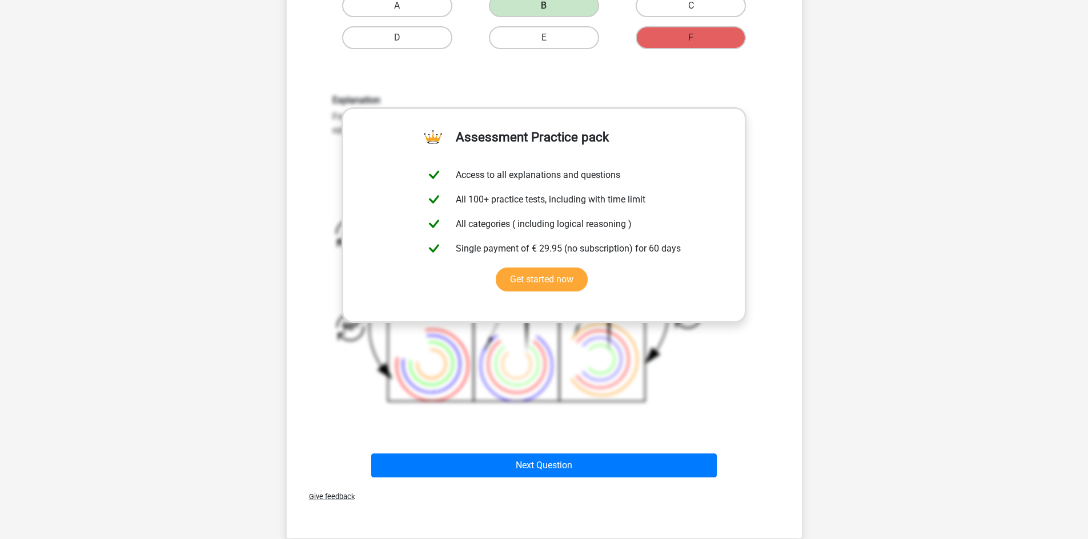
scroll to position [400, 0]
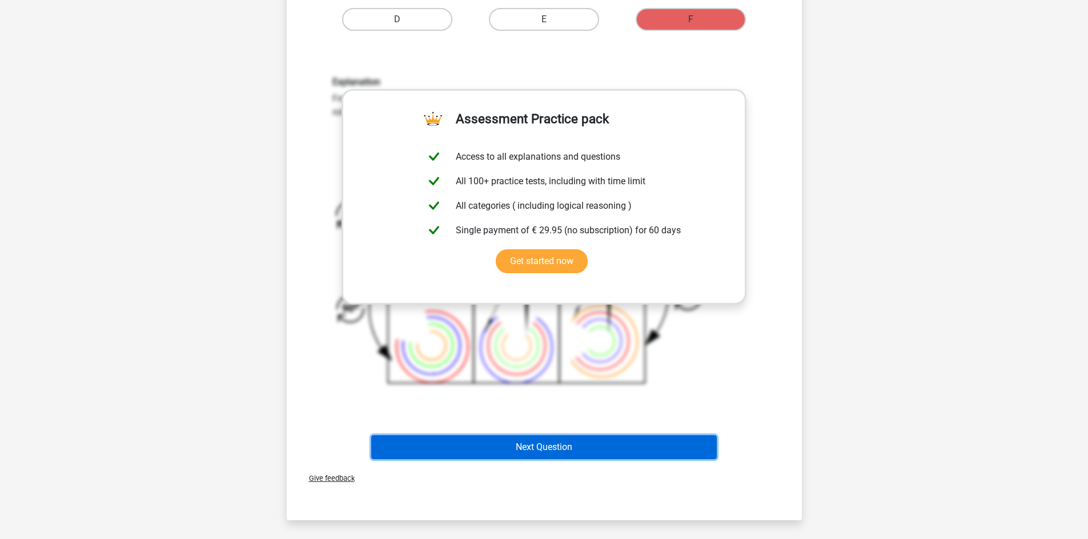
click at [574, 450] on button "Next Question" at bounding box center [543, 448] width 345 height 24
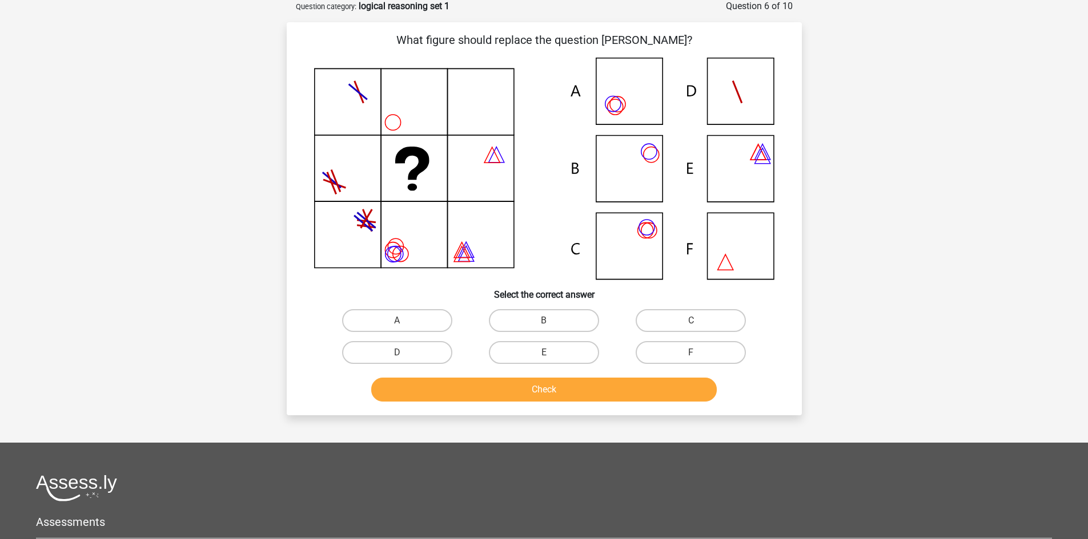
scroll to position [57, 0]
drag, startPoint x: 663, startPoint y: 323, endPoint x: 629, endPoint y: 371, distance: 58.9
click at [662, 323] on label "C" at bounding box center [690, 321] width 110 height 23
click at [691, 323] on input "C" at bounding box center [694, 324] width 7 height 7
radio input "true"
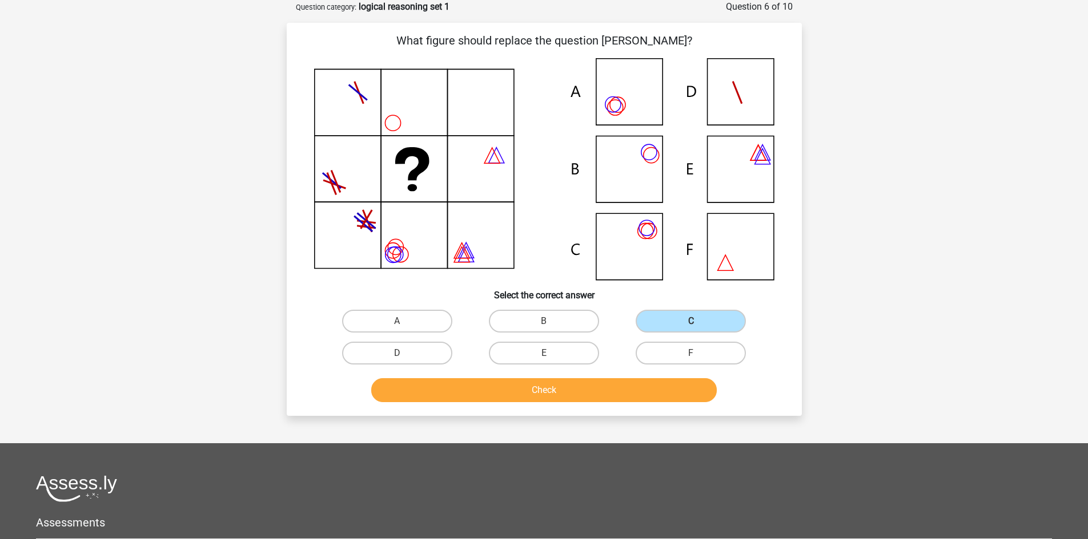
click at [616, 404] on div "Check" at bounding box center [544, 392] width 441 height 29
click at [614, 390] on button "Check" at bounding box center [543, 390] width 345 height 24
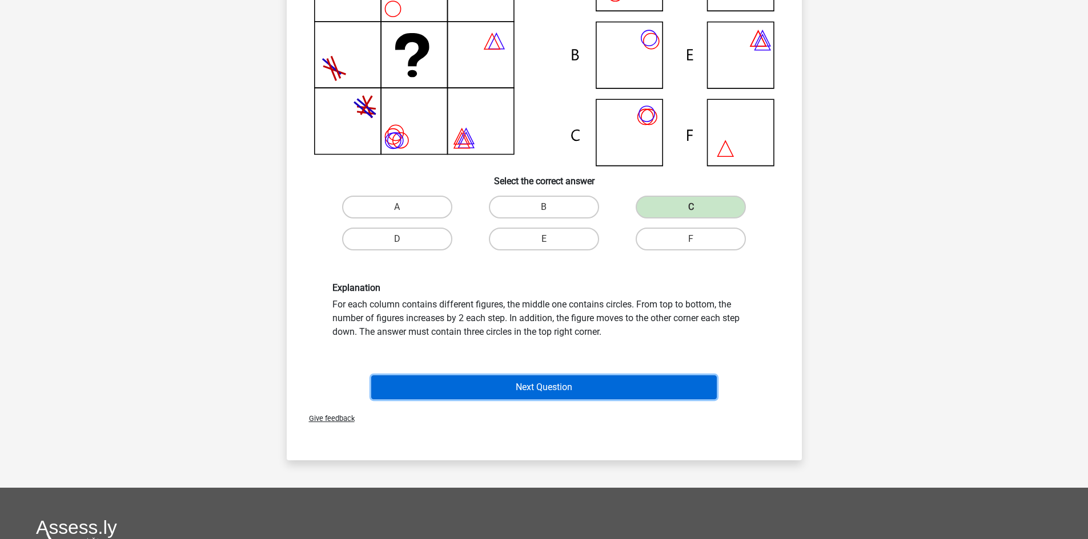
click at [611, 383] on button "Next Question" at bounding box center [543, 388] width 345 height 24
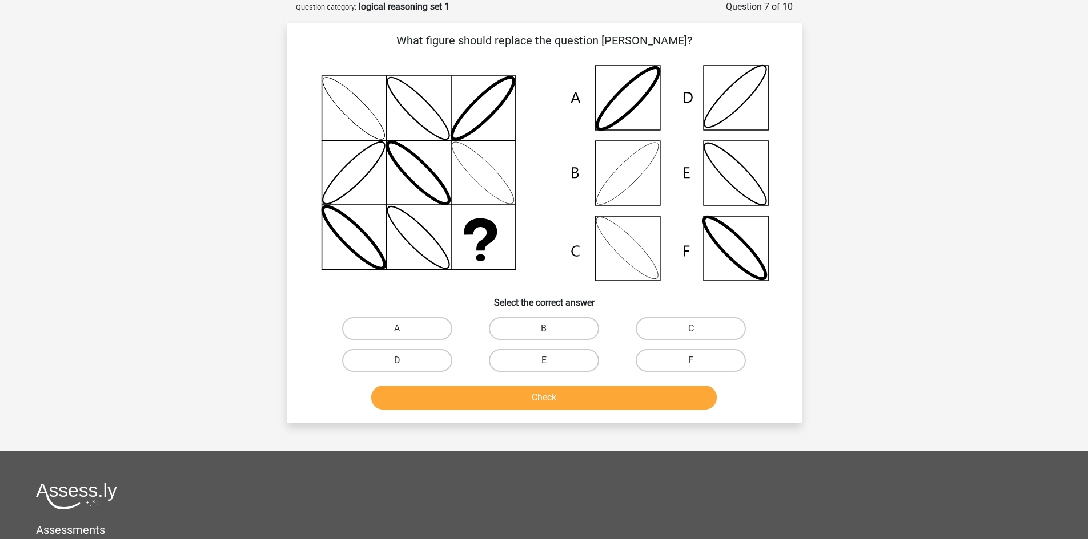
click at [559, 343] on div "B" at bounding box center [543, 329] width 147 height 32
click at [562, 335] on label "B" at bounding box center [544, 328] width 110 height 23
click at [551, 335] on input "B" at bounding box center [546, 332] width 7 height 7
radio input "true"
click at [567, 397] on button "Check" at bounding box center [543, 398] width 345 height 24
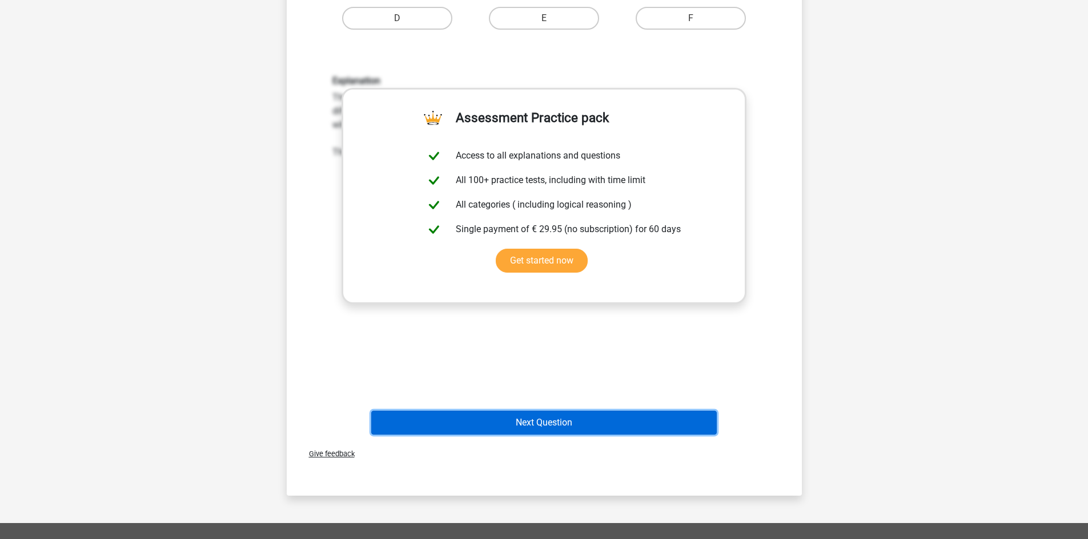
drag, startPoint x: 565, startPoint y: 427, endPoint x: 574, endPoint y: 408, distance: 21.7
click at [565, 426] on button "Next Question" at bounding box center [543, 423] width 345 height 24
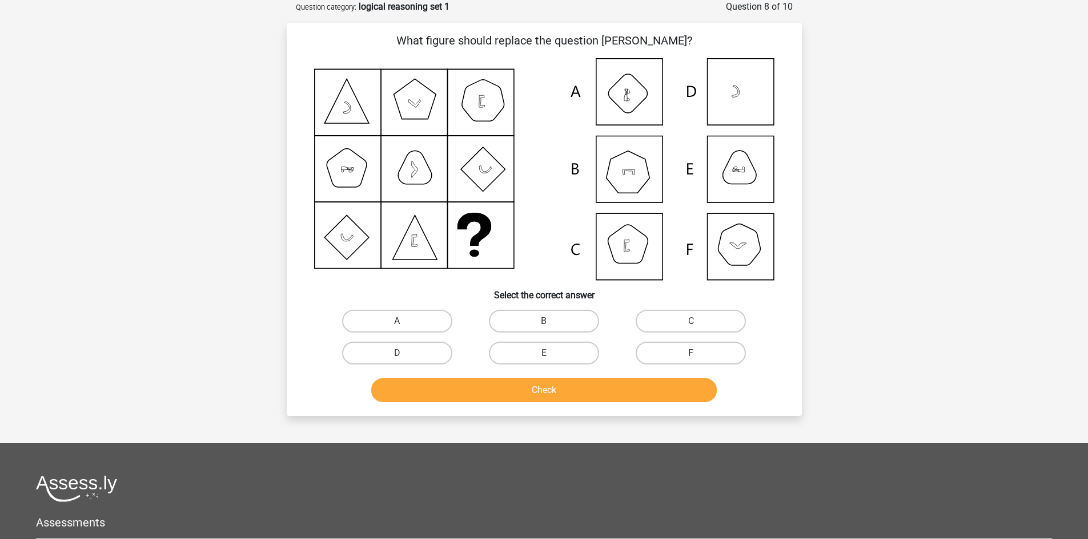
click at [652, 358] on label "F" at bounding box center [690, 353] width 110 height 23
click at [691, 358] on input "F" at bounding box center [694, 356] width 7 height 7
radio input "true"
click at [634, 399] on button "Check" at bounding box center [543, 390] width 345 height 24
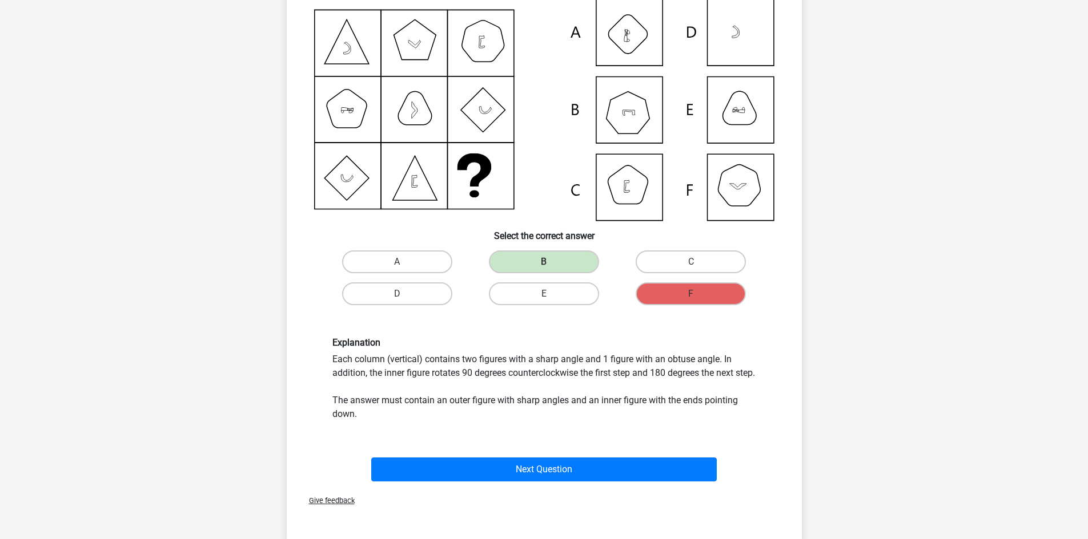
scroll to position [228, 0]
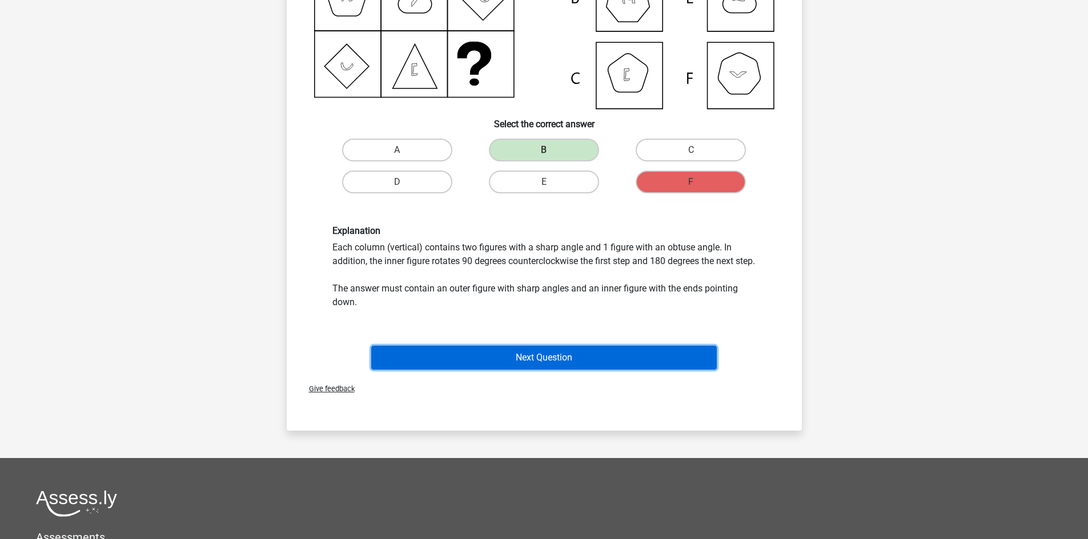
click at [533, 370] on button "Next Question" at bounding box center [543, 358] width 345 height 24
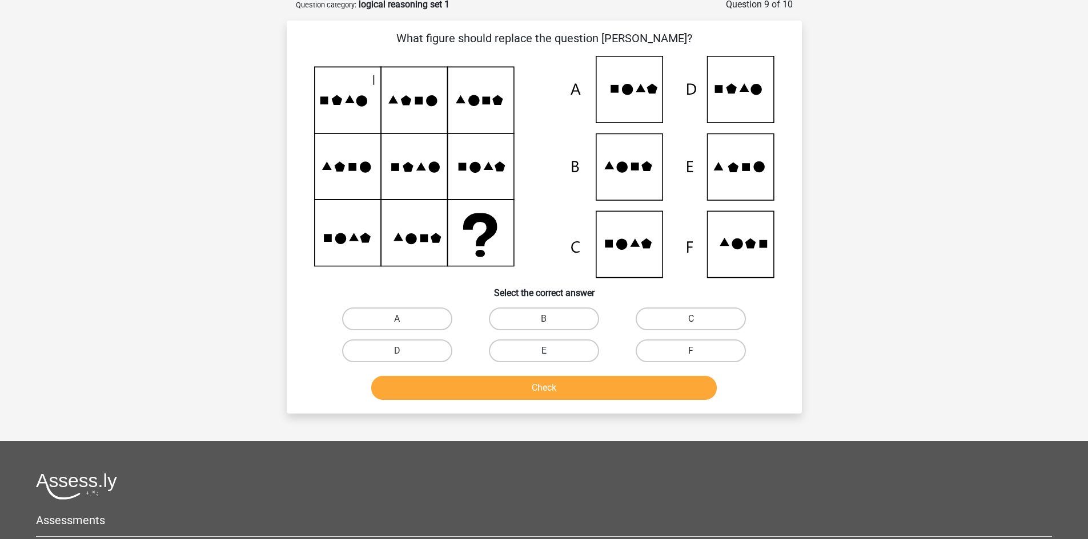
scroll to position [57, 0]
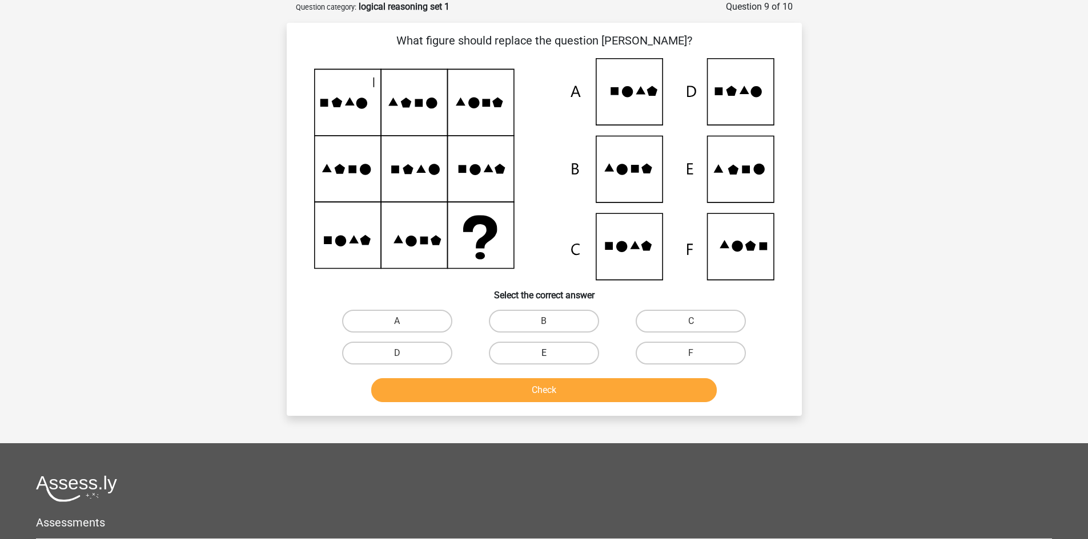
drag, startPoint x: 539, startPoint y: 346, endPoint x: 533, endPoint y: 366, distance: 20.8
click at [539, 347] on label "E" at bounding box center [544, 353] width 110 height 23
click at [543, 353] on input "E" at bounding box center [546, 356] width 7 height 7
radio input "true"
click at [534, 396] on button "Check" at bounding box center [543, 390] width 345 height 24
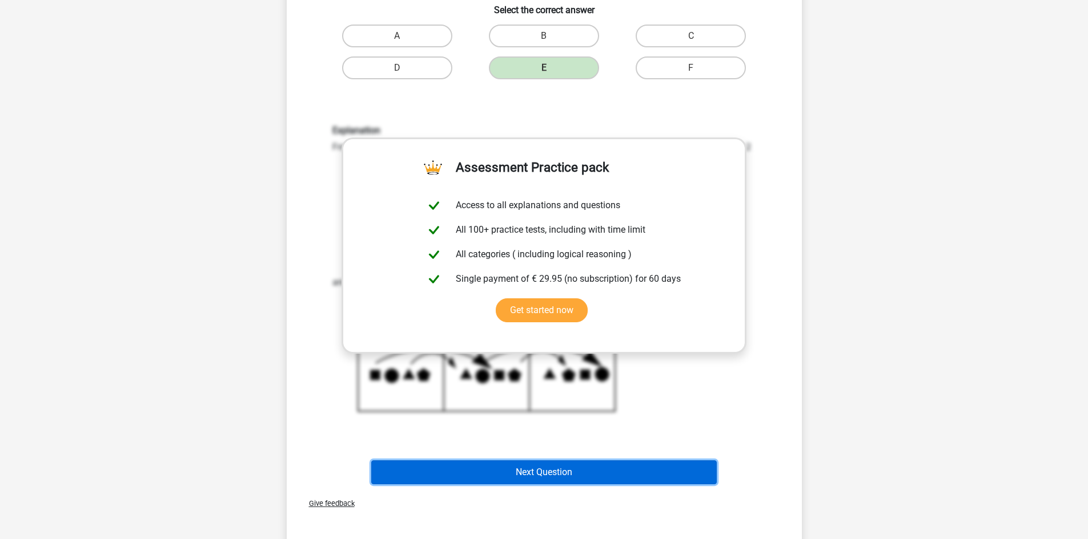
click at [529, 473] on button "Next Question" at bounding box center [543, 473] width 345 height 24
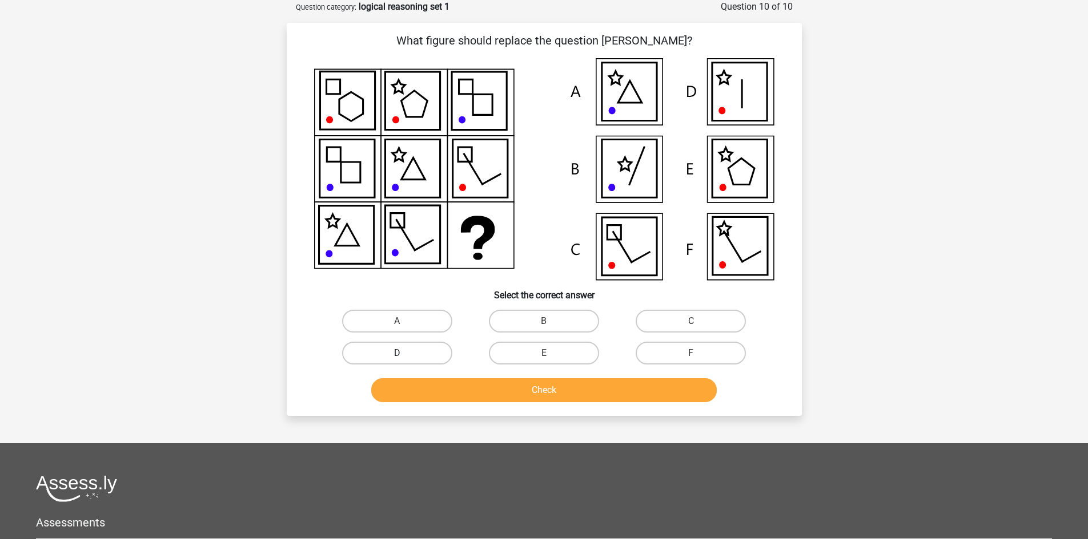
click at [410, 350] on label "D" at bounding box center [397, 353] width 110 height 23
click at [404, 353] on input "D" at bounding box center [400, 356] width 7 height 7
radio input "true"
click at [489, 404] on div "Check" at bounding box center [544, 392] width 441 height 29
click at [492, 394] on button "Check" at bounding box center [543, 390] width 345 height 24
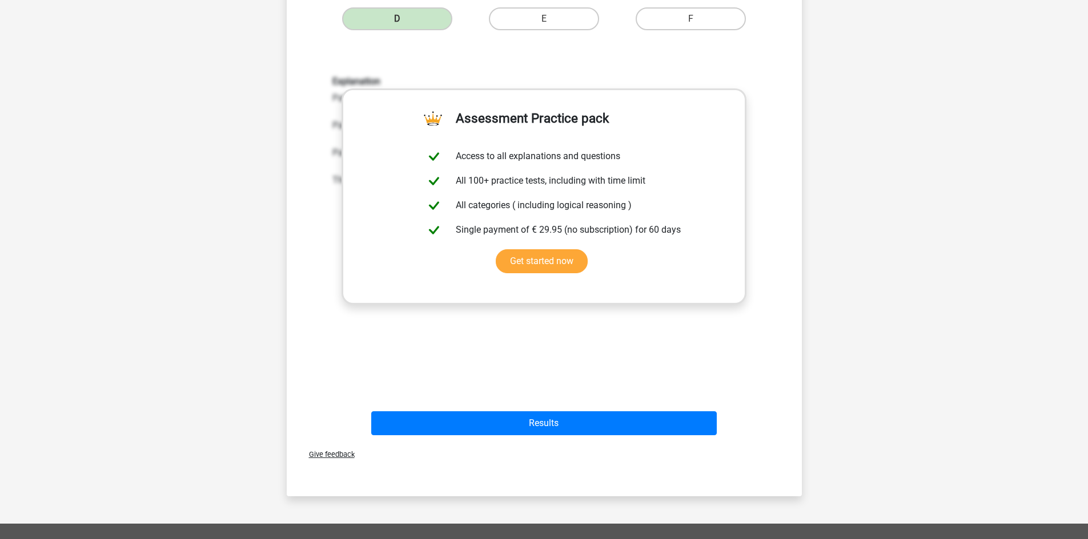
scroll to position [400, 0]
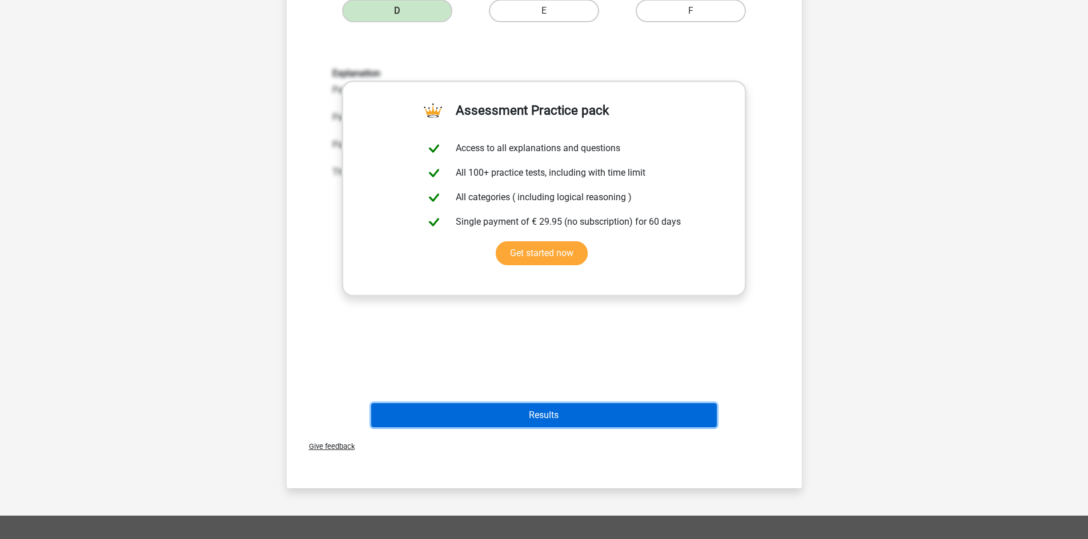
click at [574, 414] on button "Results" at bounding box center [543, 416] width 345 height 24
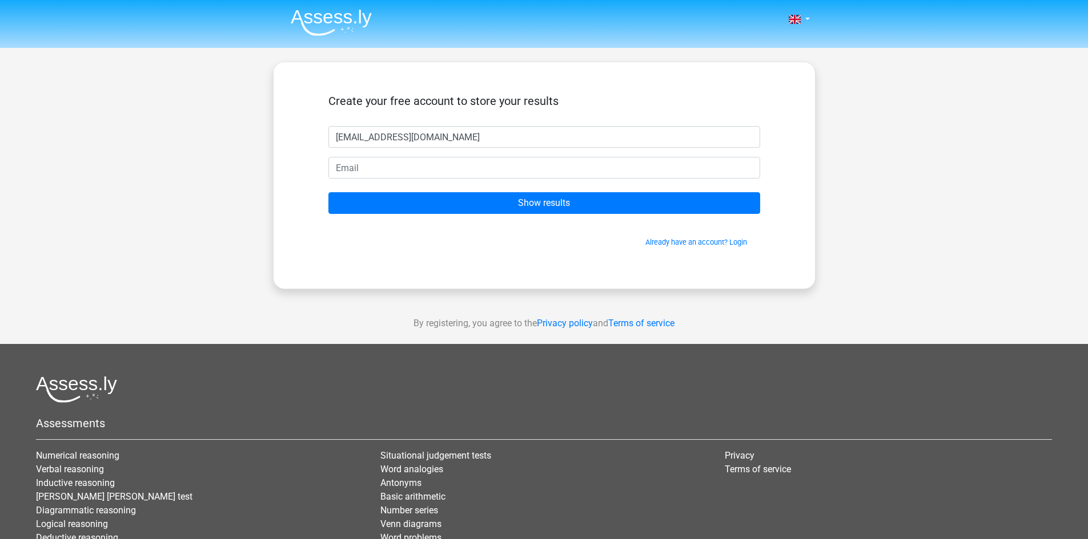
type input "[EMAIL_ADDRESS][DOMAIN_NAME]"
click at [492, 157] on form "Create your free account to store your results [EMAIL_ADDRESS][DOMAIN_NAME] Sho…" at bounding box center [544, 171] width 432 height 154
click at [485, 172] on input "email" at bounding box center [544, 168] width 432 height 22
type input "[EMAIL_ADDRESS][DOMAIN_NAME]"
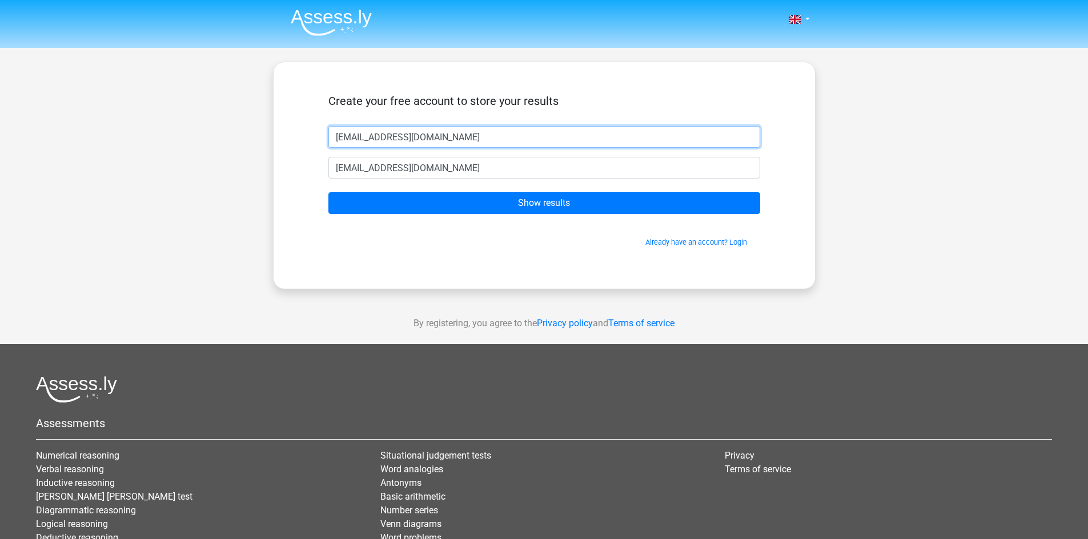
drag, startPoint x: 454, startPoint y: 133, endPoint x: 281, endPoint y: 132, distance: 172.4
click at [281, 132] on div "Create your free account to store your results [EMAIL_ADDRESS][DOMAIN_NAME] [EM…" at bounding box center [544, 176] width 542 height 228
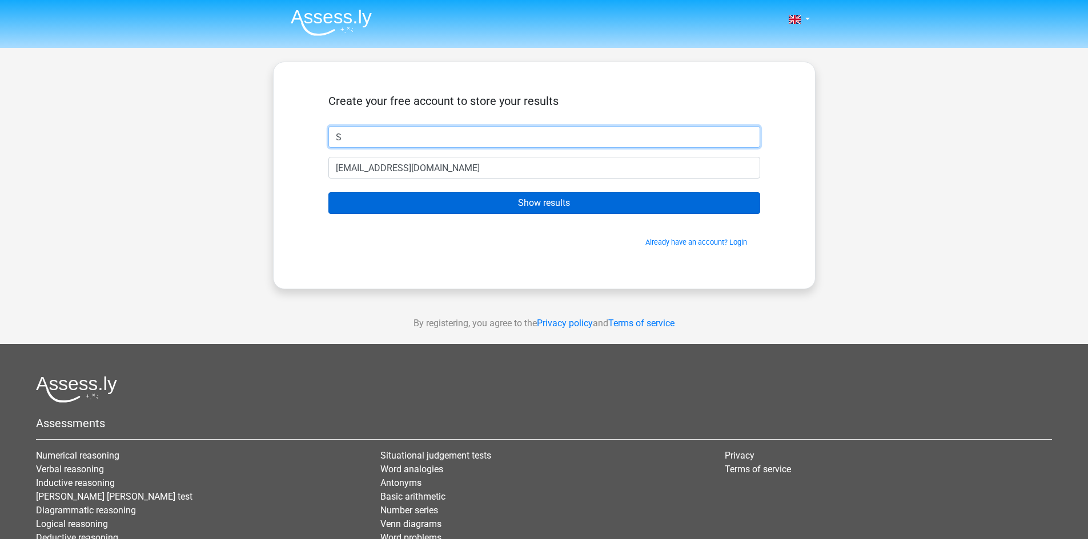
type input "S"
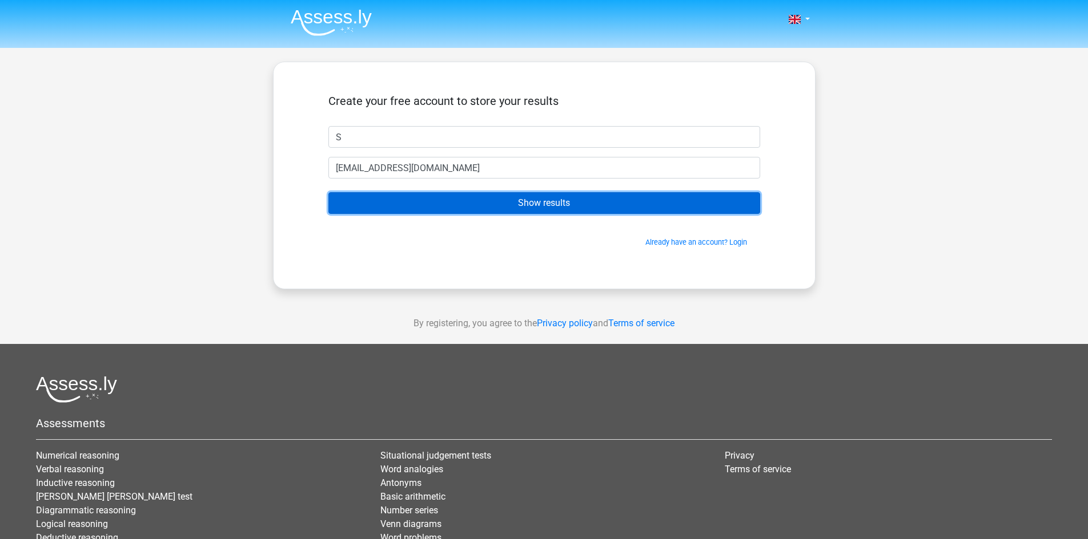
click at [386, 194] on input "Show results" at bounding box center [544, 203] width 432 height 22
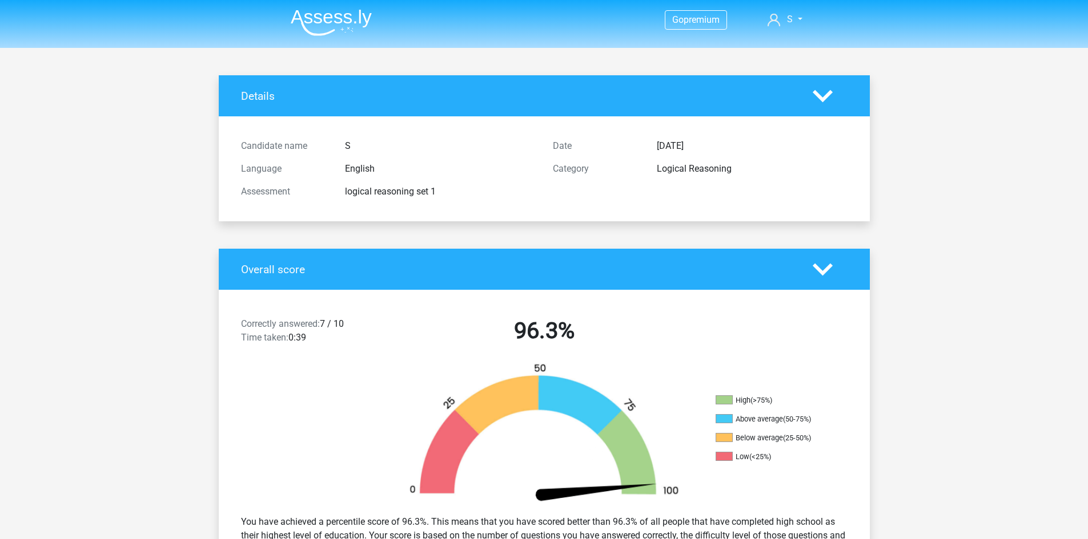
scroll to position [57, 0]
